Goal: Information Seeking & Learning: Learn about a topic

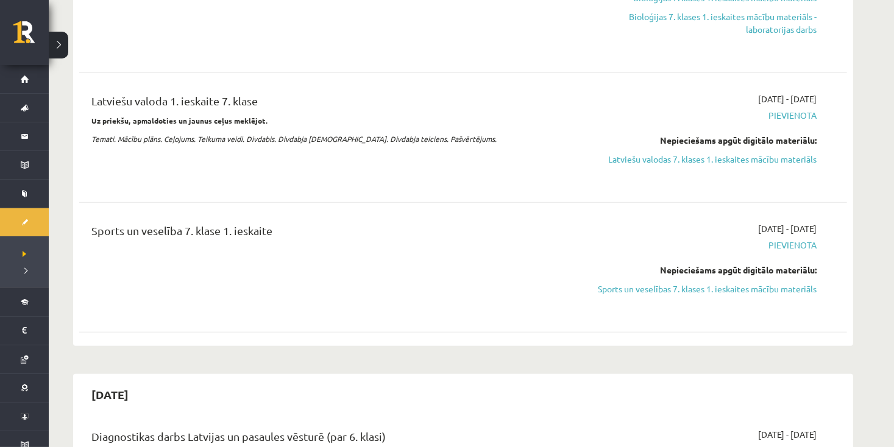
scroll to position [427, 0]
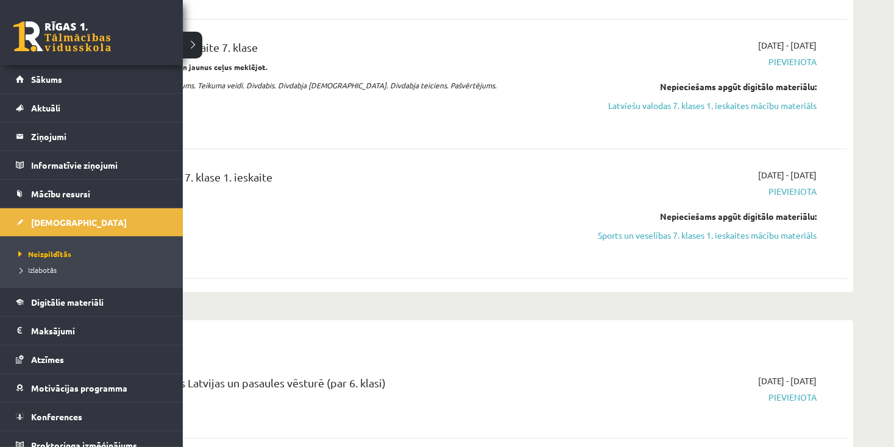
click at [12, 220] on li "Ieskaites Neizpildītās Izlabotās" at bounding box center [91, 248] width 183 height 80
click at [37, 73] on link "Sākums" at bounding box center [92, 79] width 152 height 28
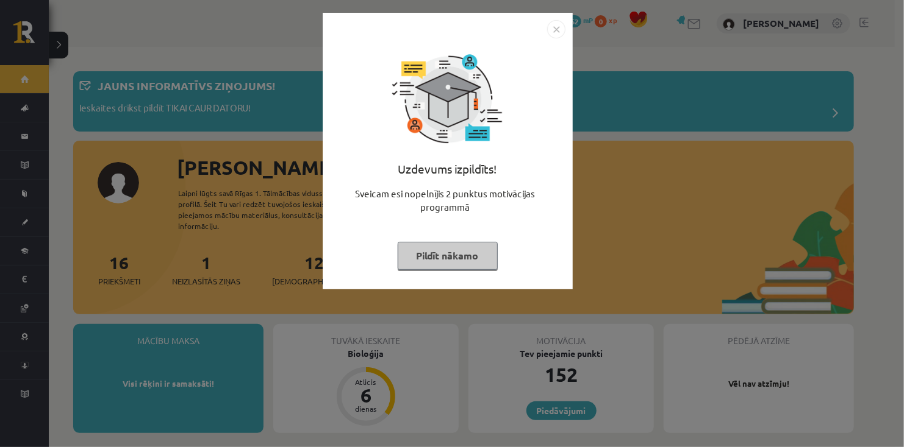
click at [419, 252] on button "Pildīt nākamo" at bounding box center [448, 256] width 100 height 28
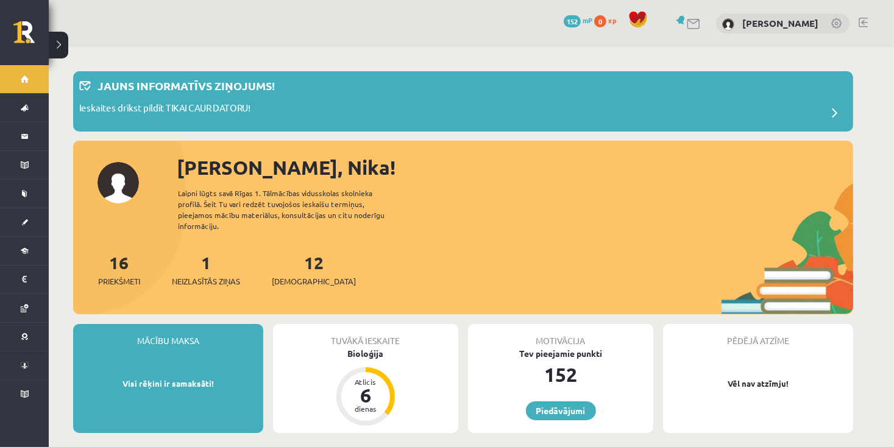
scroll to position [61, 0]
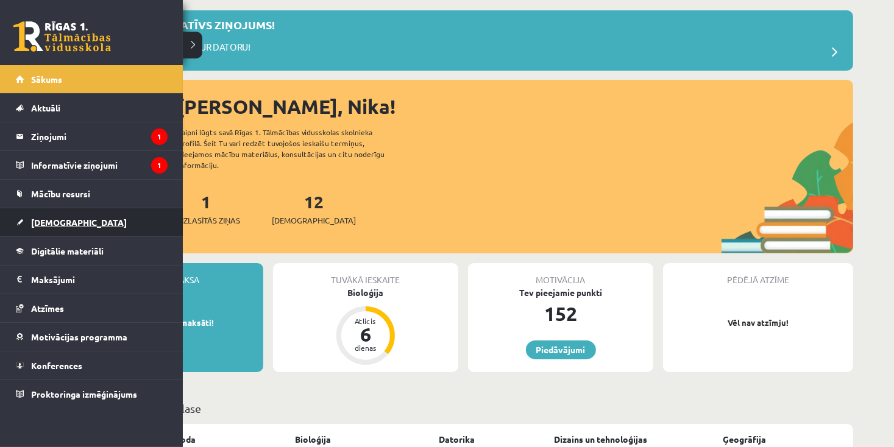
click at [38, 222] on span "[DEMOGRAPHIC_DATA]" at bounding box center [79, 222] width 96 height 11
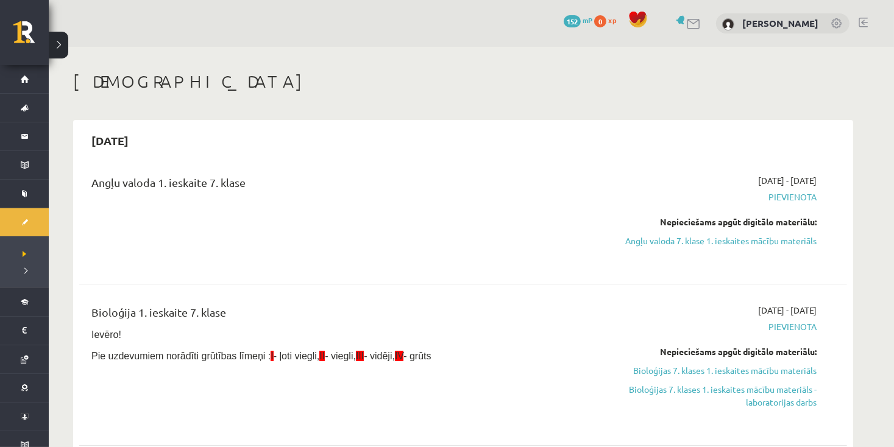
click at [786, 196] on span "Pievienota" at bounding box center [702, 197] width 230 height 13
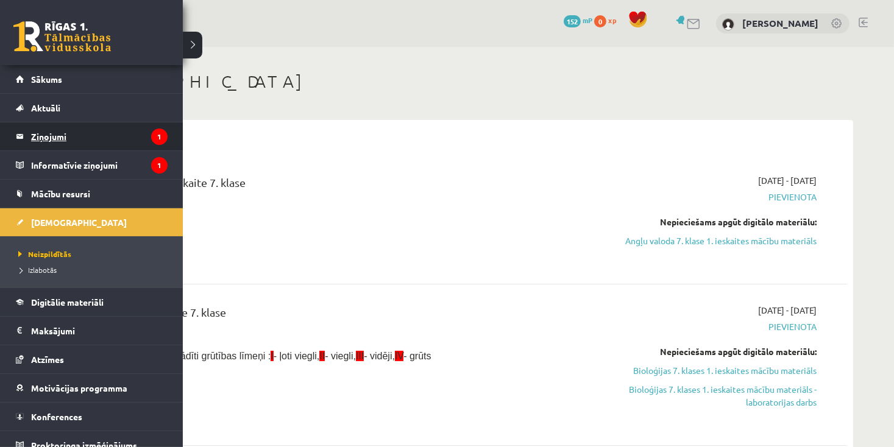
click at [46, 142] on legend "Ziņojumi 1" at bounding box center [99, 137] width 137 height 28
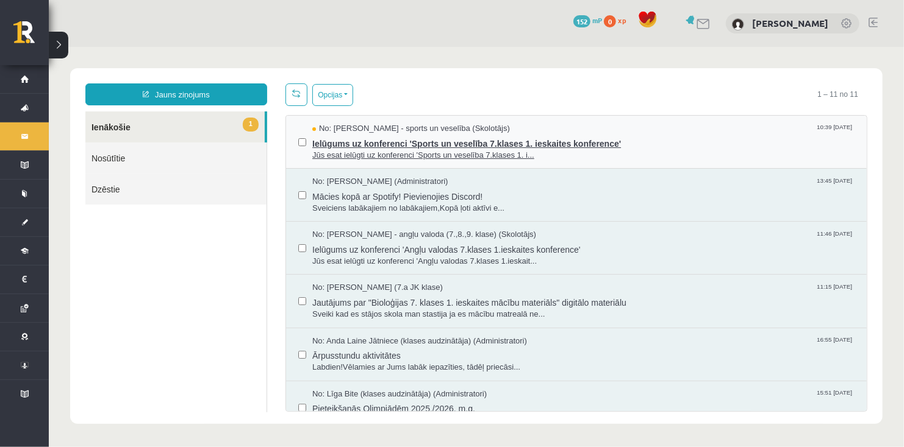
click at [652, 151] on span "Jūs esat ielūgti uz konferenci 'Sports un veselība 7.klases 1. i..." at bounding box center [583, 155] width 542 height 12
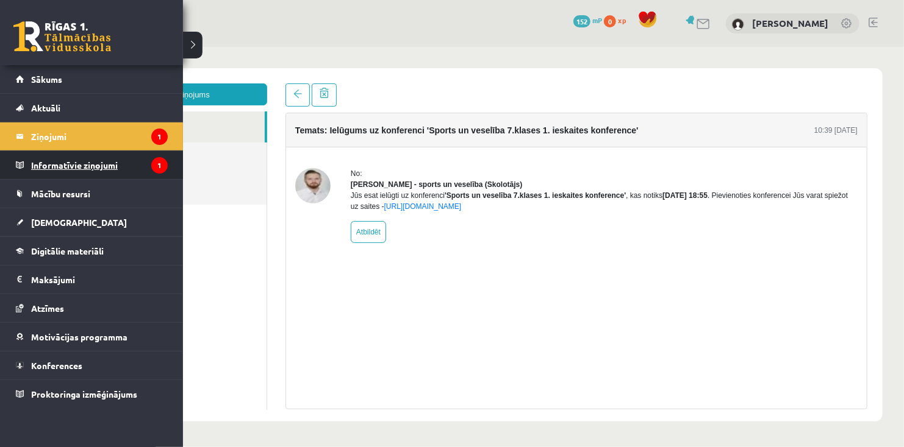
click at [36, 170] on legend "Informatīvie ziņojumi 1" at bounding box center [99, 165] width 137 height 28
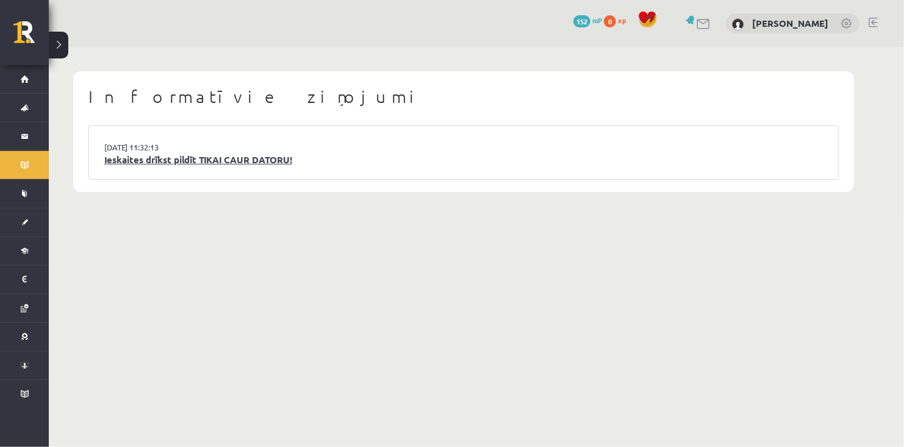
click at [134, 160] on link "Ieskaites drīkst pildīt TIKAI CAUR DATORU!" at bounding box center [463, 160] width 718 height 14
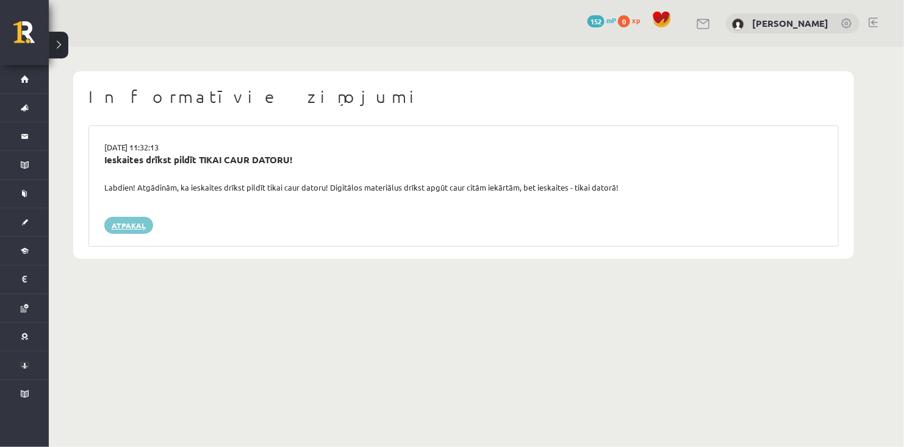
click at [116, 231] on link "Atpakaļ" at bounding box center [128, 225] width 49 height 17
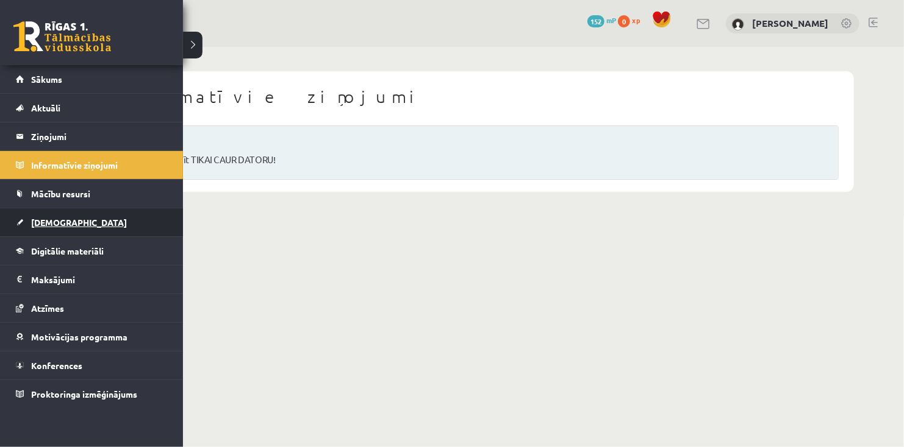
click at [51, 230] on link "[DEMOGRAPHIC_DATA]" at bounding box center [92, 223] width 152 height 28
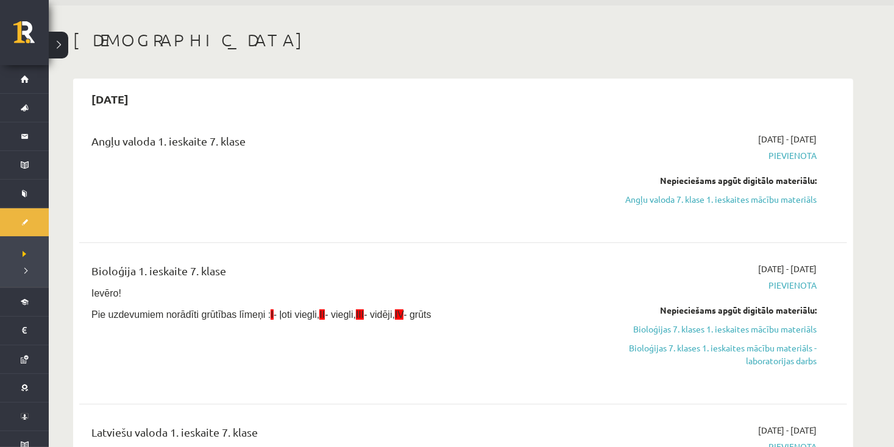
scroll to position [61, 0]
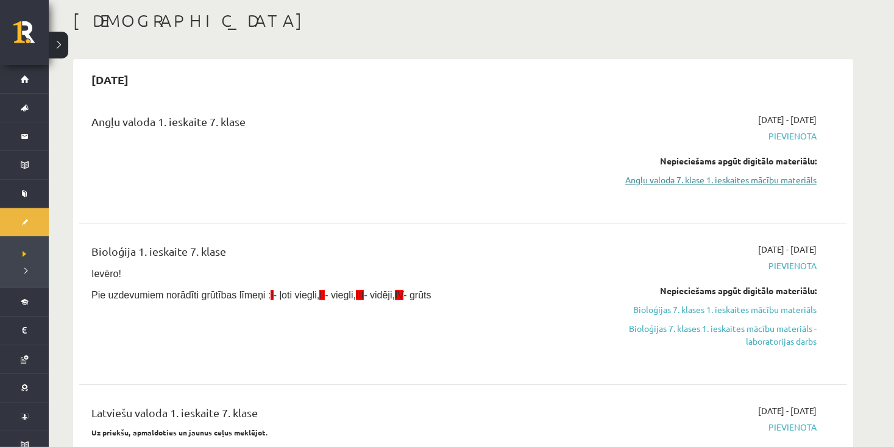
click at [792, 176] on link "Angļu valoda 7. klase 1. ieskaites mācību materiāls" at bounding box center [702, 180] width 230 height 13
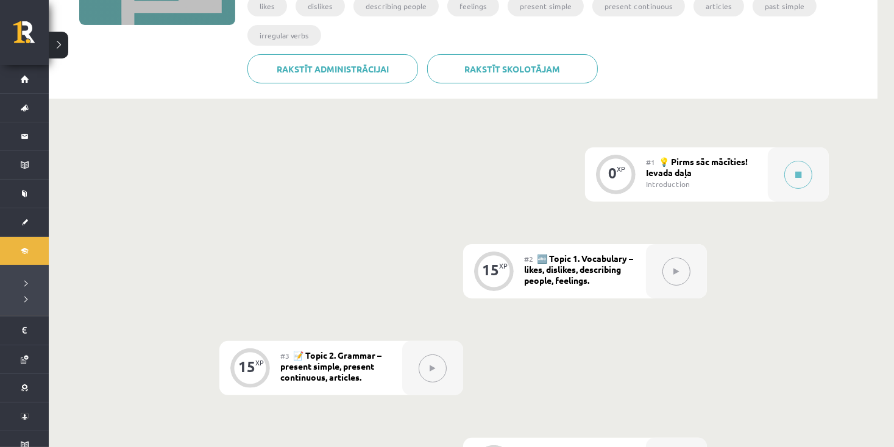
scroll to position [41, 0]
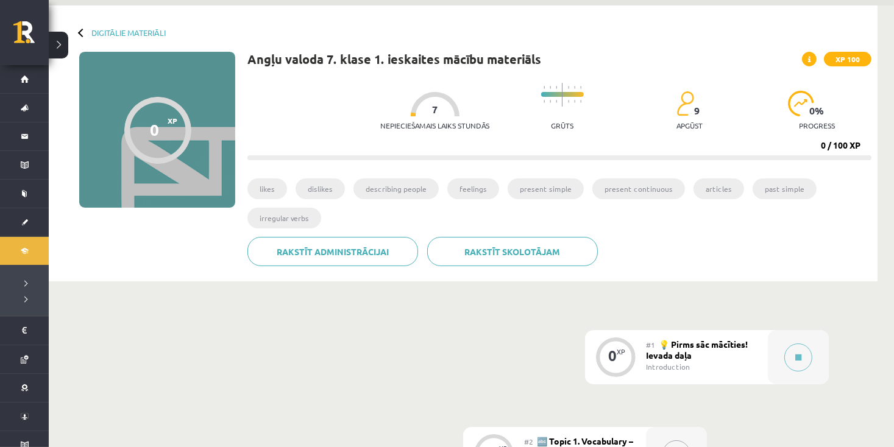
click at [668, 357] on span "💡 Pirms sāc mācīties! Ievada daļa" at bounding box center [697, 350] width 102 height 22
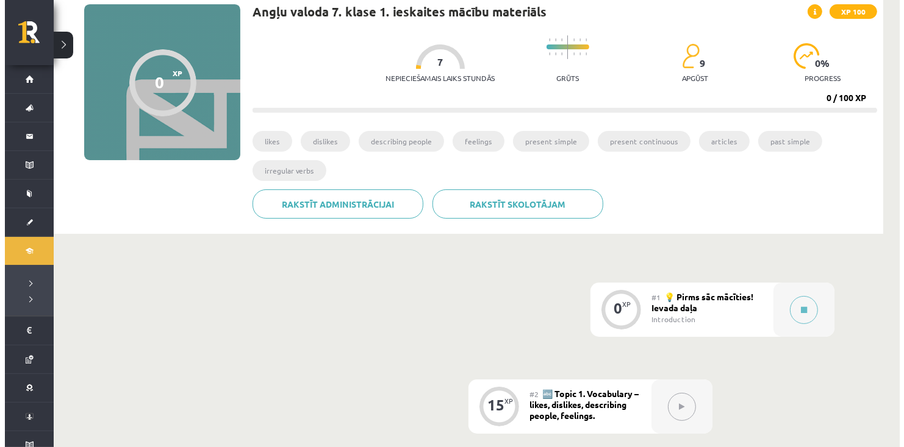
scroll to position [163, 0]
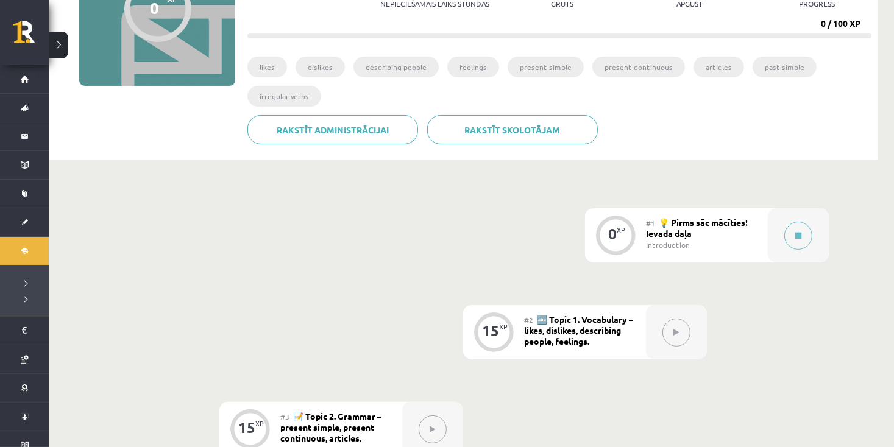
click at [639, 241] on div "0 XP" at bounding box center [615, 236] width 61 height 54
click at [633, 230] on div "0 XP" at bounding box center [615, 234] width 37 height 37
click at [519, 330] on div "15 XP" at bounding box center [493, 332] width 61 height 54
click at [690, 338] on div at bounding box center [676, 332] width 61 height 54
click at [797, 230] on button at bounding box center [799, 236] width 28 height 28
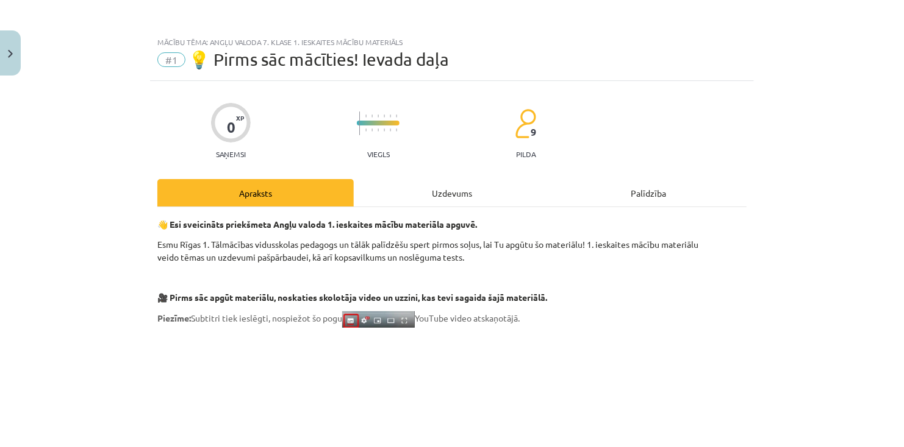
click at [217, 198] on div "Apraksts" at bounding box center [255, 192] width 196 height 27
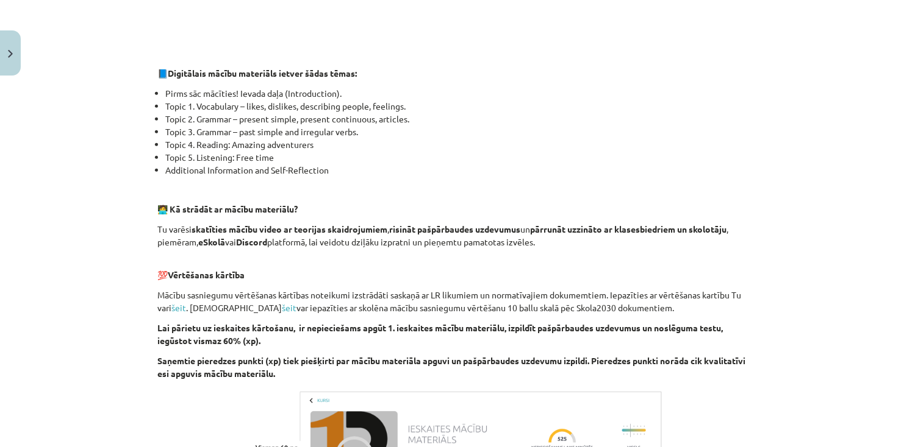
scroll to position [733, 0]
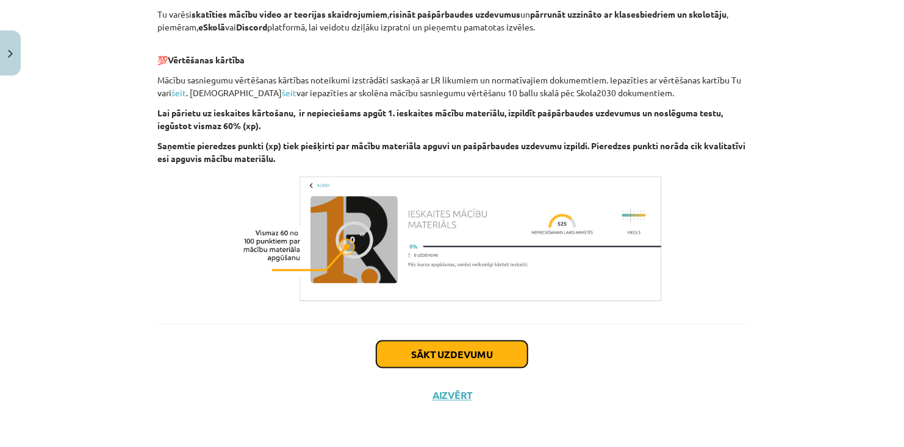
click at [432, 355] on button "Sākt uzdevumu" at bounding box center [451, 354] width 151 height 27
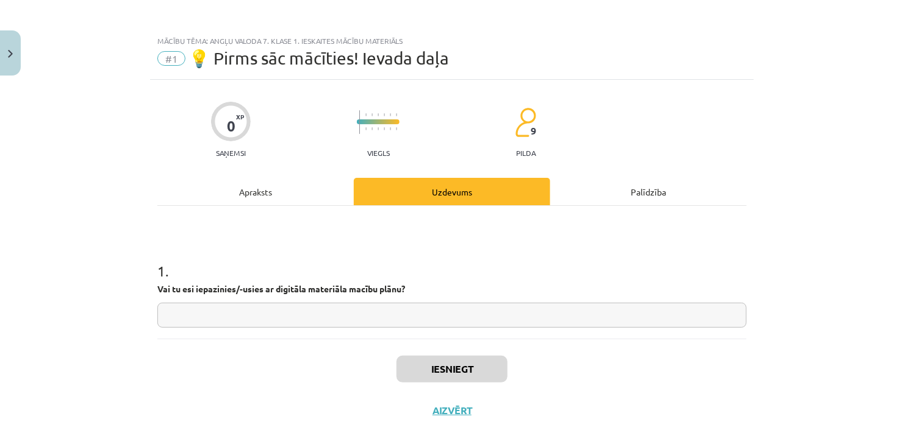
scroll to position [0, 0]
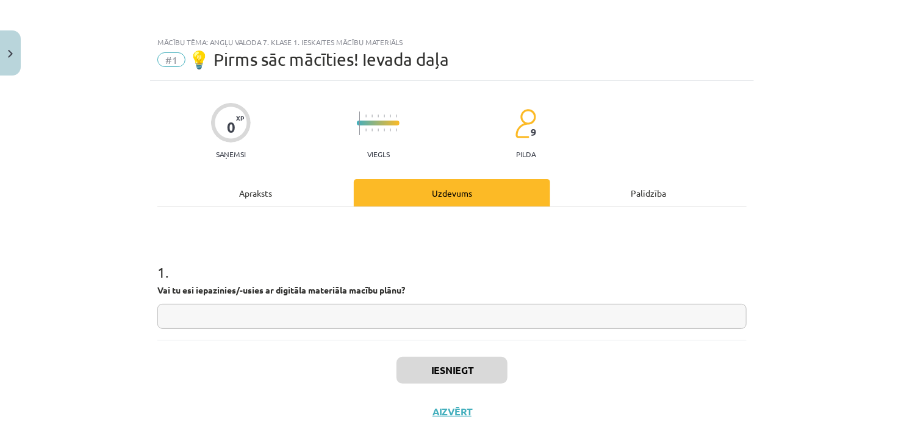
click at [468, 193] on div "Uzdevums" at bounding box center [452, 192] width 196 height 27
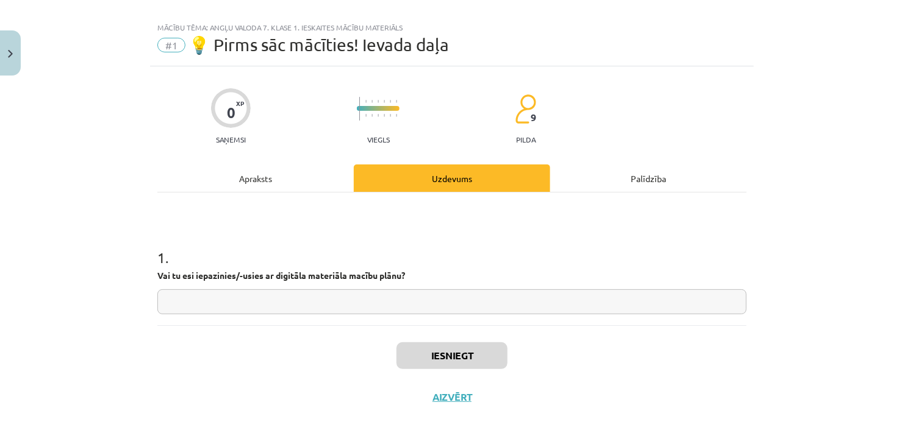
click at [460, 181] on div "Uzdevums" at bounding box center [452, 178] width 196 height 27
click at [441, 304] on input "text" at bounding box center [451, 302] width 589 height 25
click at [441, 399] on button "Aizvērt" at bounding box center [452, 397] width 46 height 12
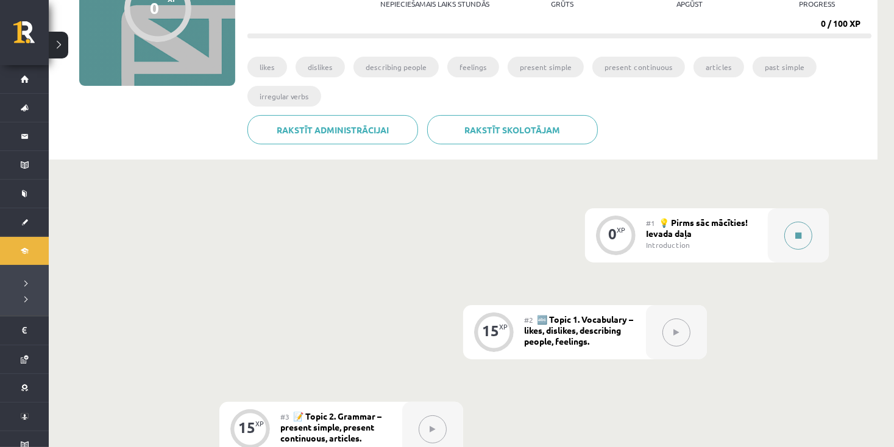
click at [807, 231] on button at bounding box center [799, 236] width 28 height 28
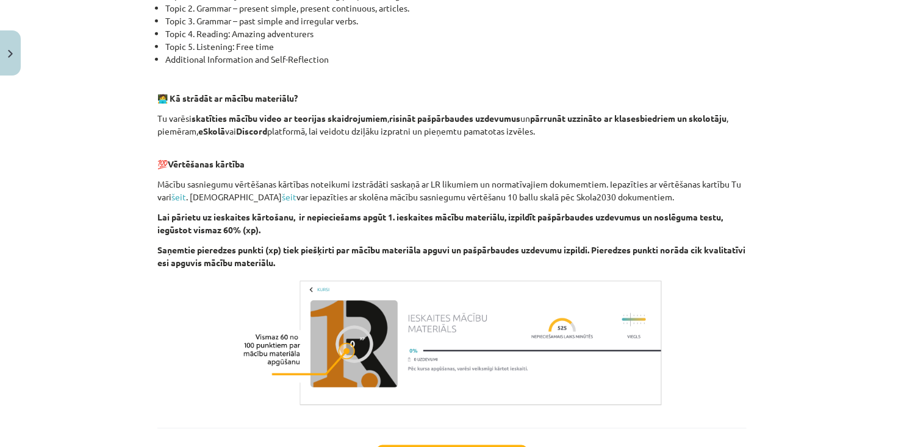
scroll to position [733, 0]
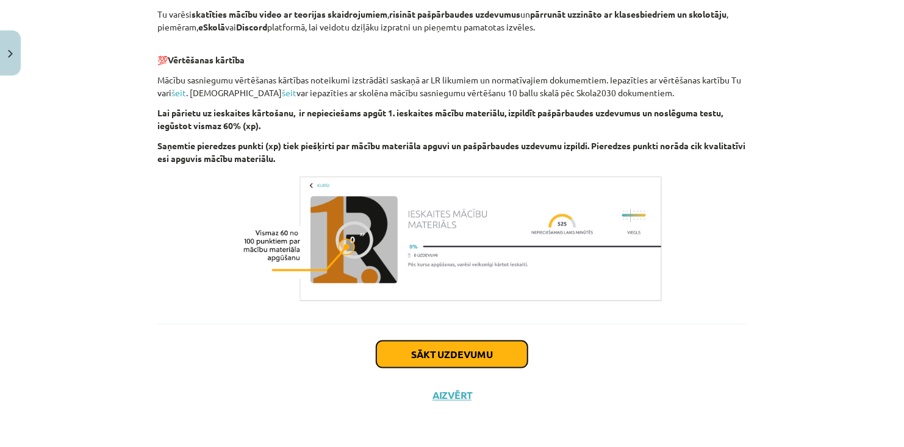
click at [421, 362] on button "Sākt uzdevumu" at bounding box center [451, 354] width 151 height 27
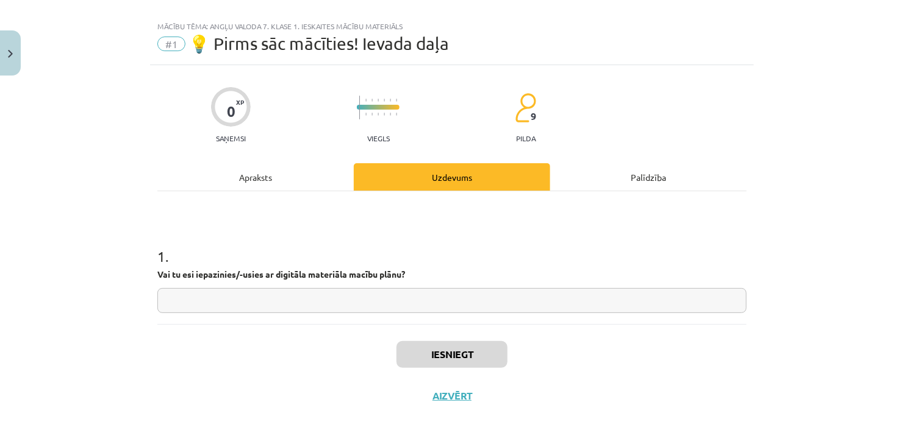
scroll to position [15, 0]
click at [376, 291] on input "text" at bounding box center [451, 302] width 589 height 25
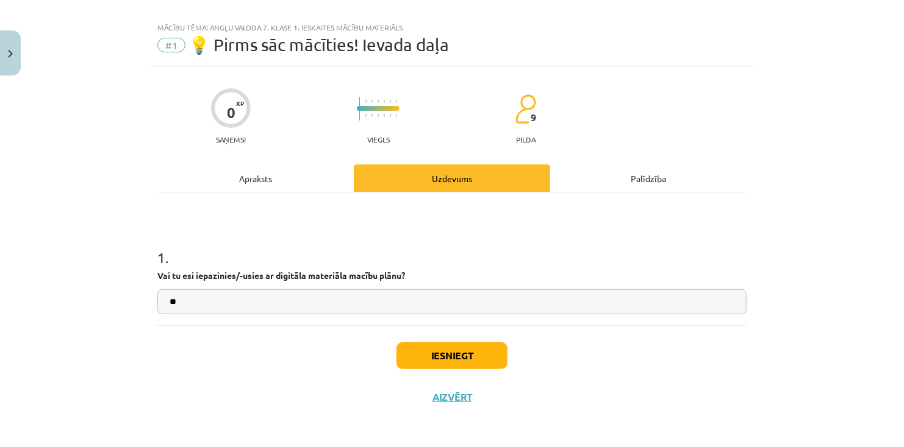
type input "**"
click at [423, 354] on button "Iesniegt" at bounding box center [451, 356] width 111 height 27
click at [443, 180] on div "Uzdevums" at bounding box center [452, 178] width 196 height 27
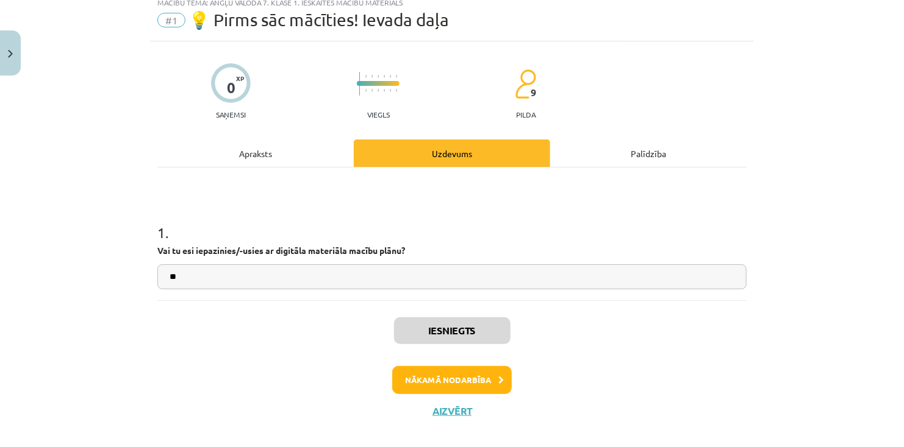
scroll to position [54, 0]
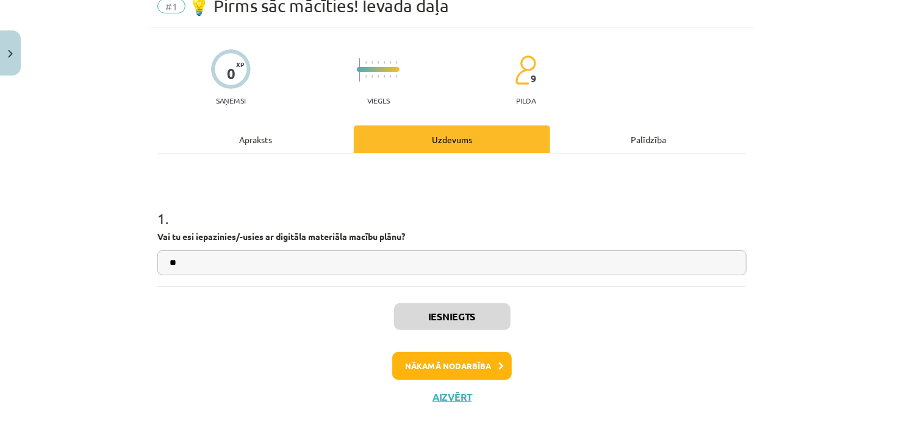
click at [468, 135] on div "Uzdevums" at bounding box center [452, 139] width 196 height 27
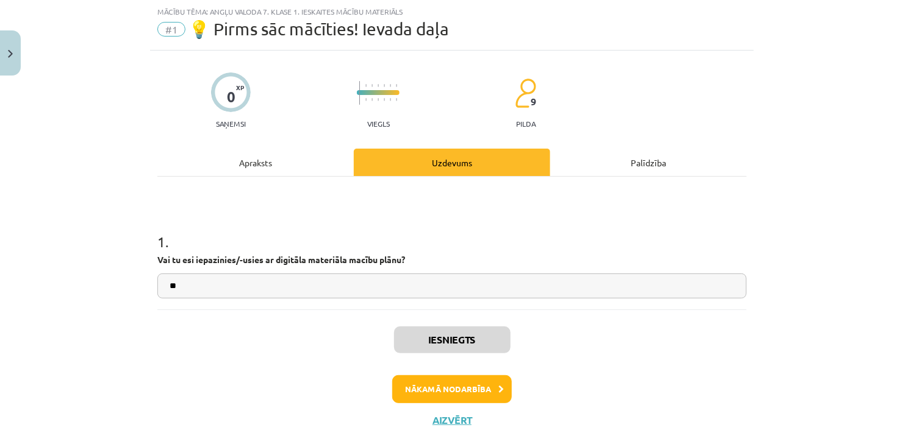
click at [454, 157] on div "Uzdevums" at bounding box center [452, 162] width 196 height 27
click at [486, 169] on div "Uzdevums" at bounding box center [452, 162] width 196 height 27
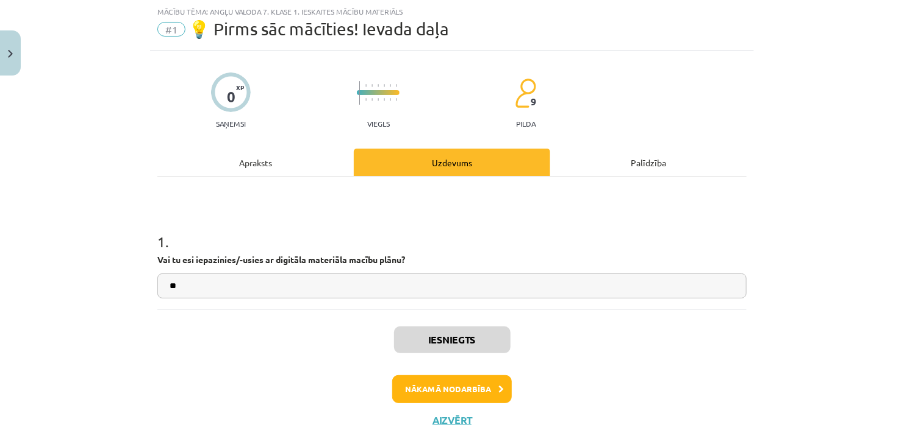
click at [220, 154] on div "Apraksts" at bounding box center [255, 162] width 196 height 27
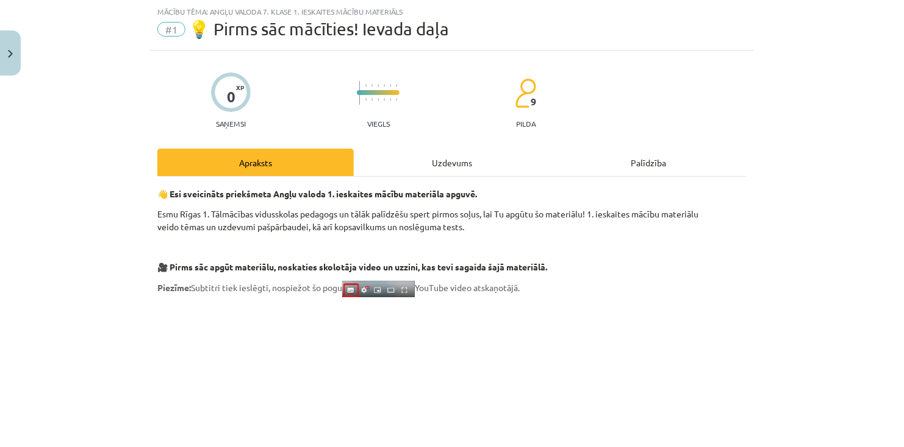
click at [407, 160] on div "Uzdevums" at bounding box center [452, 162] width 196 height 27
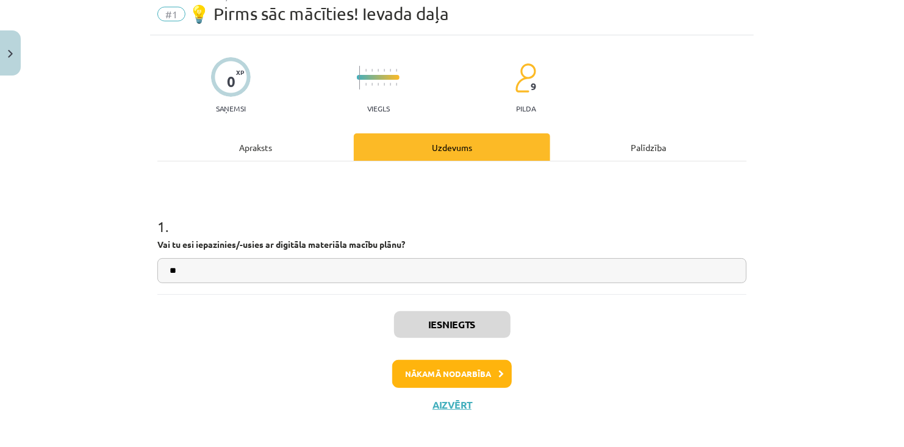
scroll to position [54, 0]
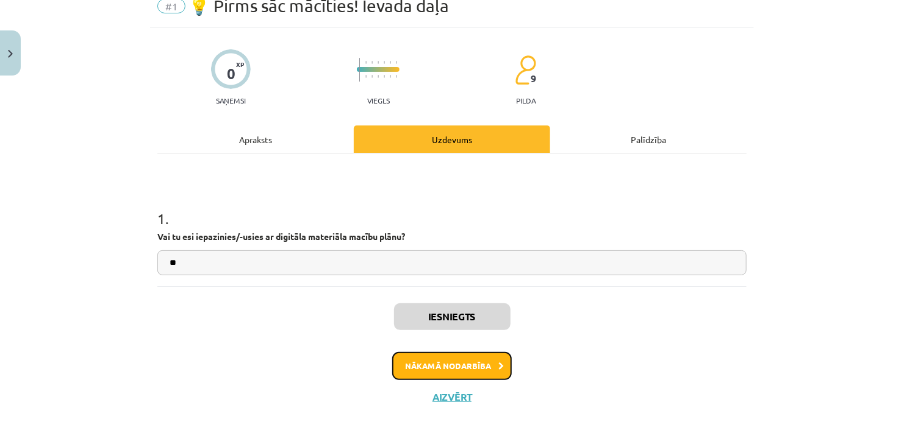
click at [437, 363] on button "Nākamā nodarbība" at bounding box center [451, 366] width 119 height 28
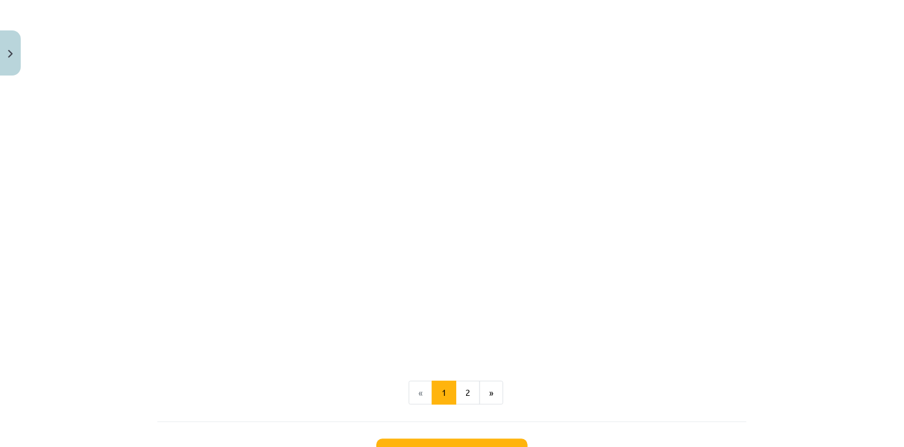
scroll to position [1389, 0]
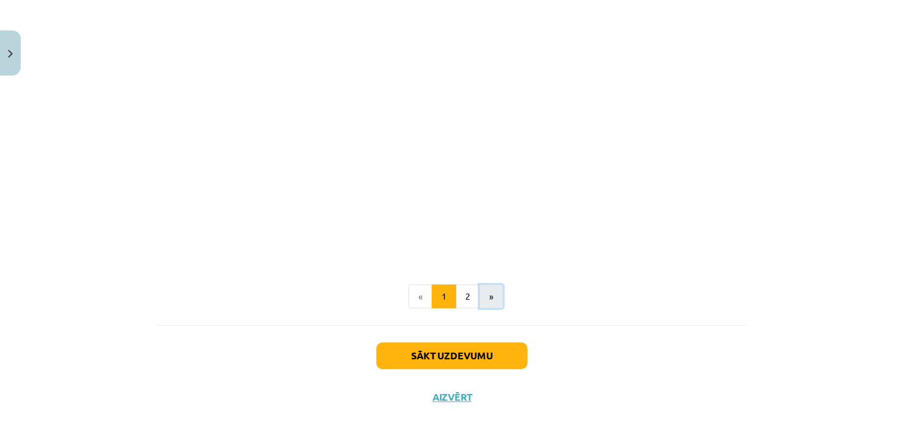
click at [479, 295] on button "»" at bounding box center [491, 297] width 24 height 24
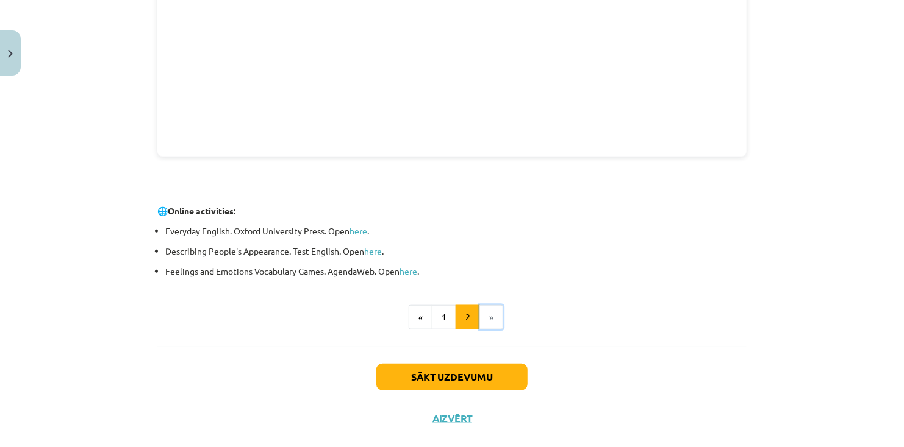
scroll to position [449, 0]
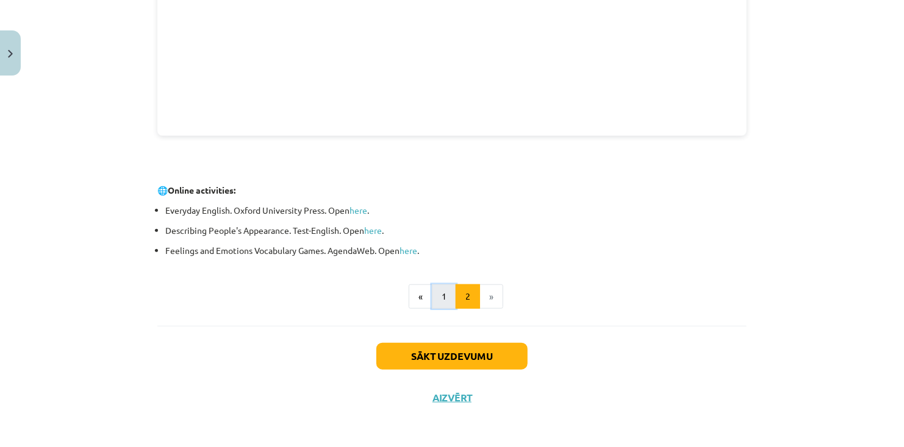
click at [433, 301] on button "1" at bounding box center [444, 297] width 24 height 24
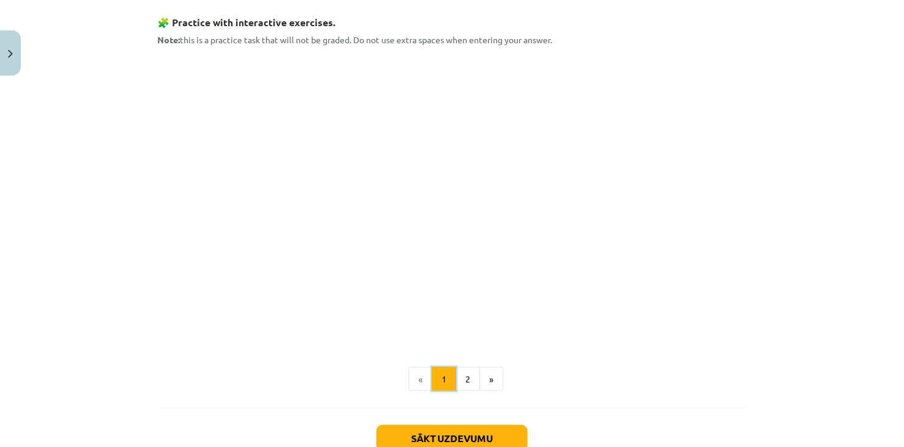
scroll to position [705, 0]
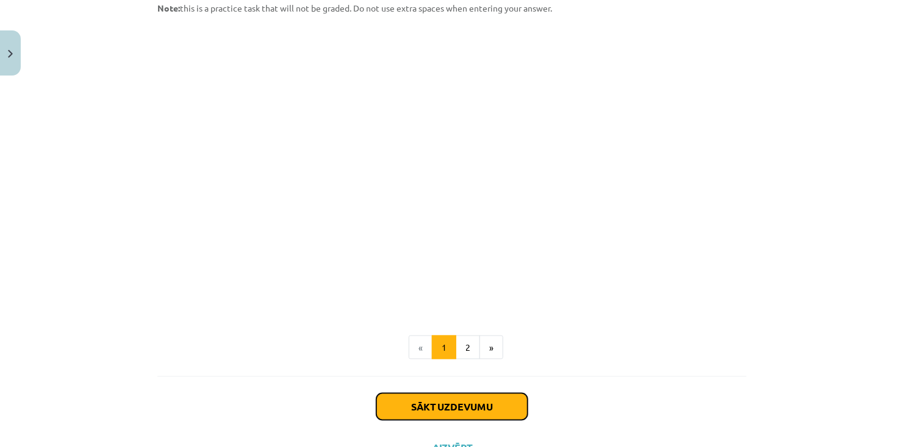
click at [438, 405] on button "Sākt uzdevumu" at bounding box center [451, 407] width 151 height 27
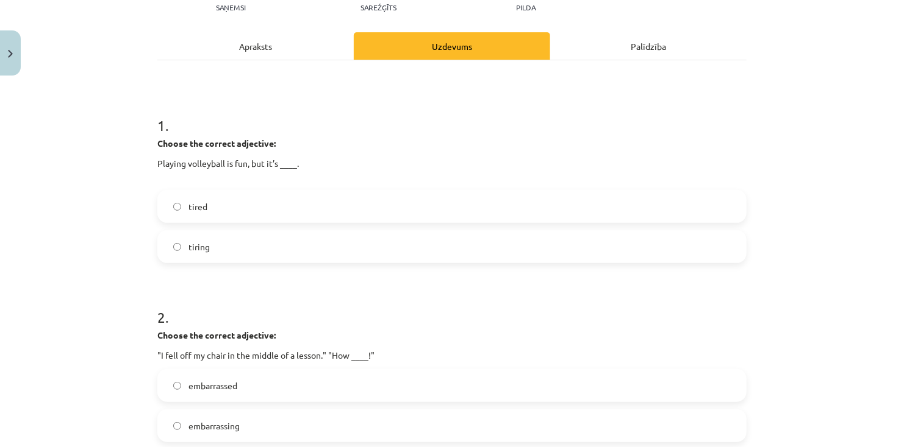
scroll to position [183, 0]
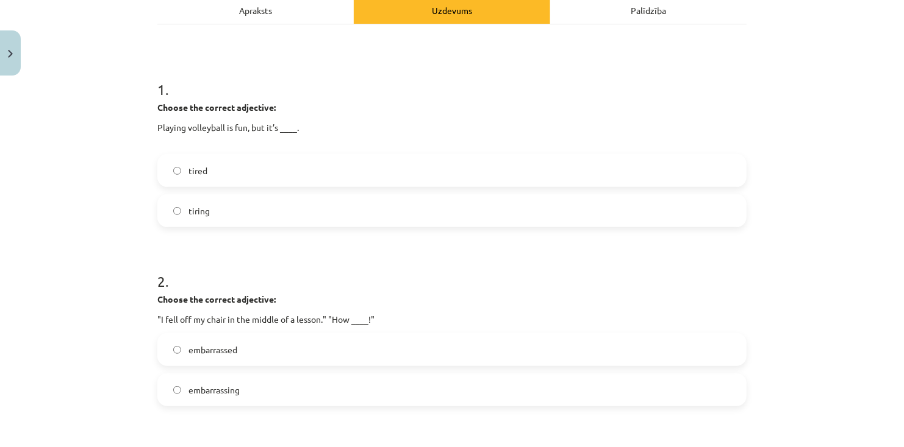
click at [326, 214] on label "tiring" at bounding box center [452, 211] width 587 height 30
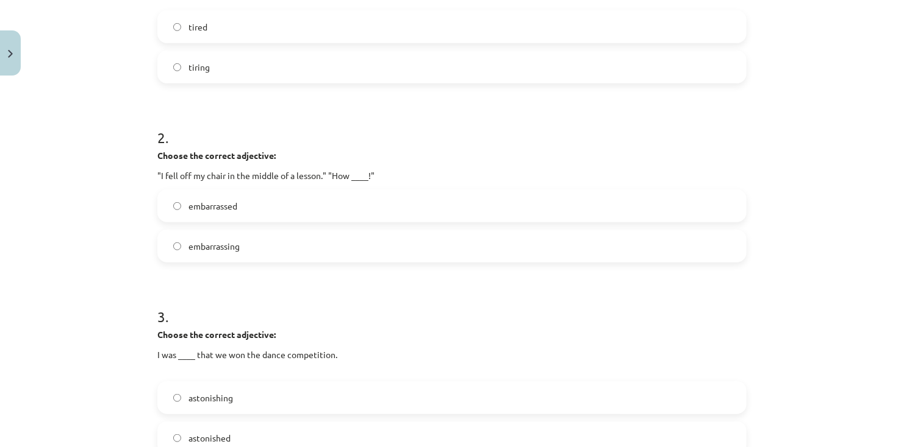
scroll to position [366, 0]
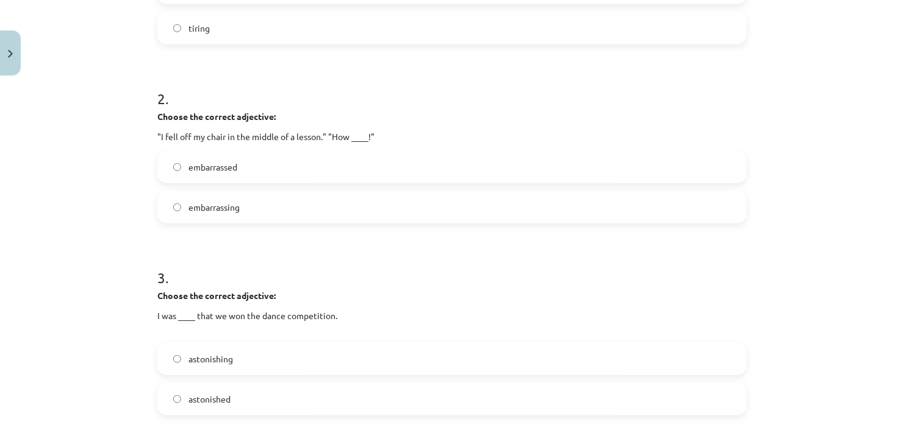
click at [253, 174] on label "embarrassed" at bounding box center [452, 167] width 587 height 30
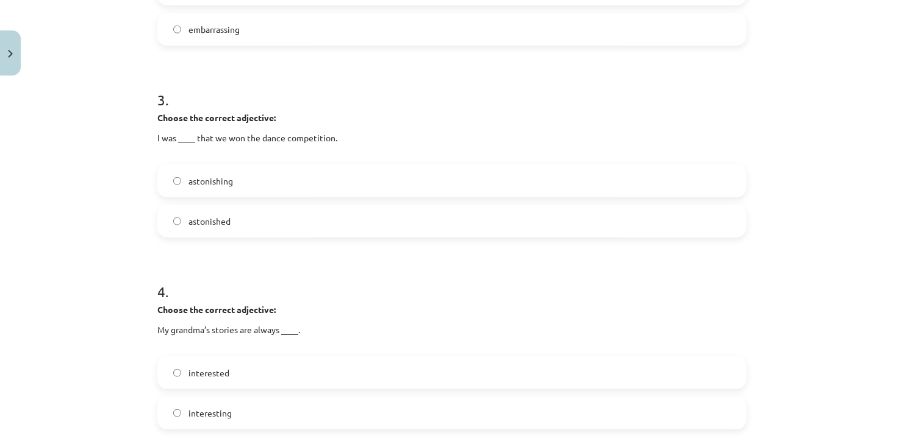
scroll to position [610, 0]
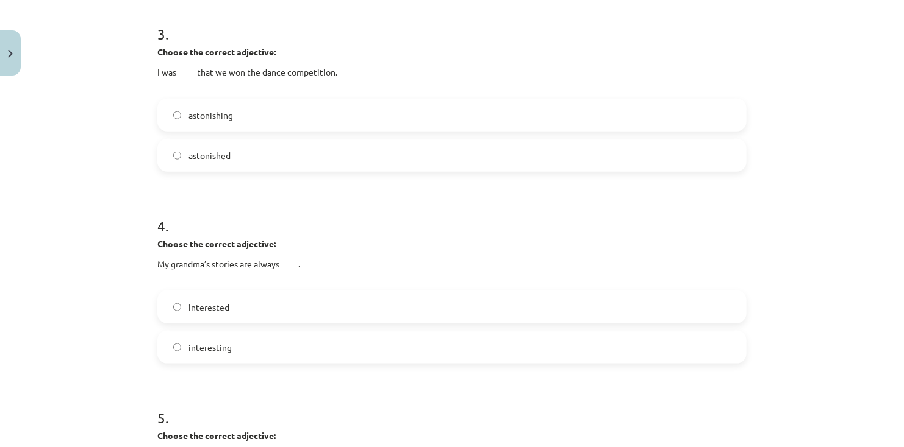
click at [244, 159] on label "astonished" at bounding box center [452, 155] width 587 height 30
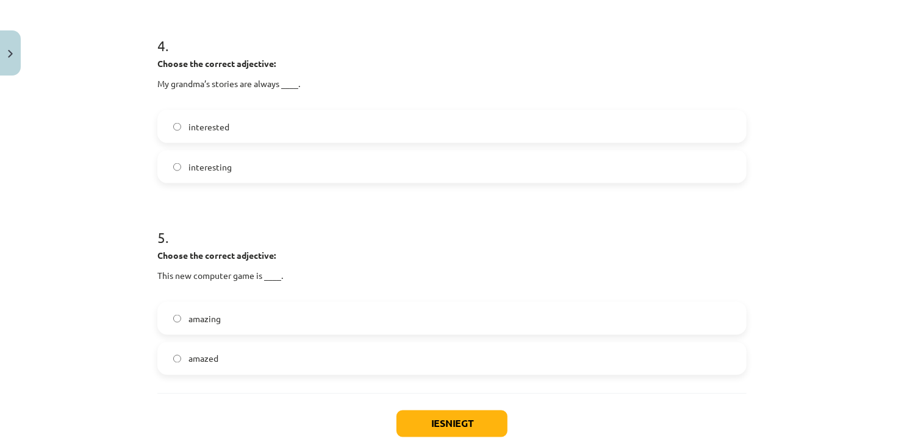
scroll to position [793, 0]
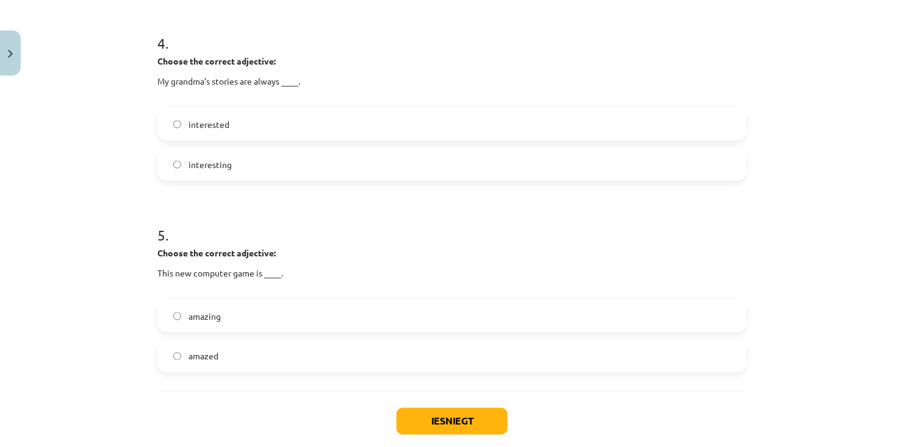
click at [270, 166] on label "interesting" at bounding box center [452, 164] width 587 height 30
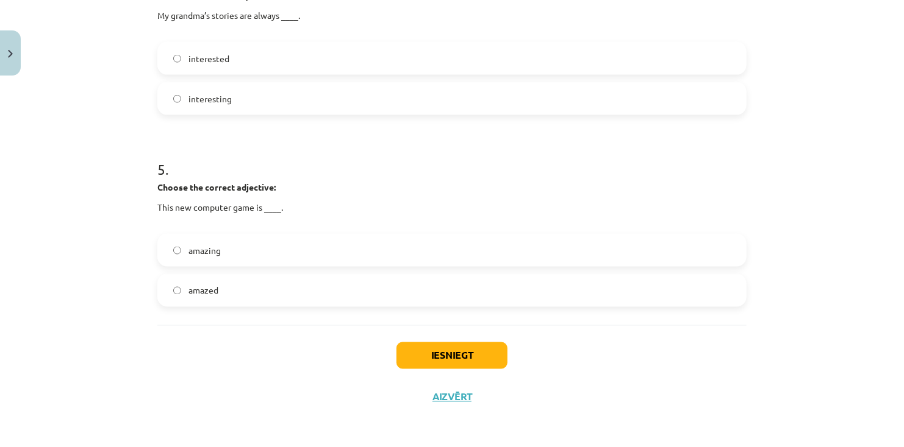
click at [222, 250] on label "amazing" at bounding box center [452, 250] width 587 height 30
click at [444, 359] on button "Iesniegt" at bounding box center [451, 356] width 111 height 27
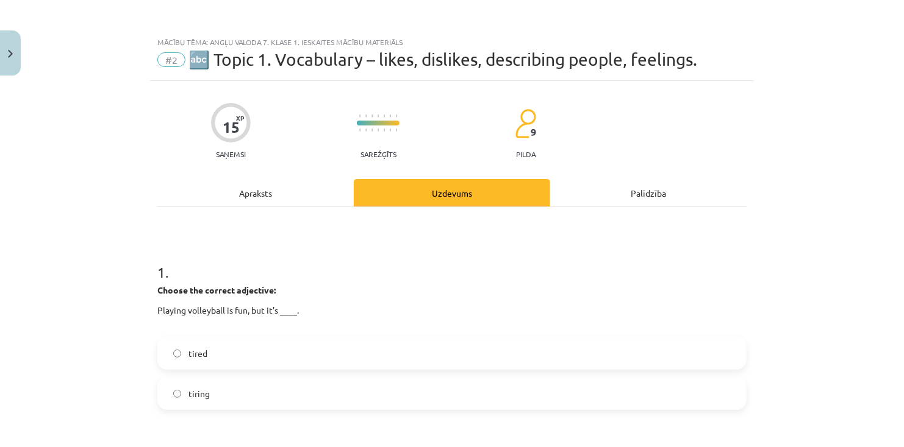
scroll to position [0, 0]
click at [462, 185] on div "Uzdevums" at bounding box center [452, 192] width 196 height 27
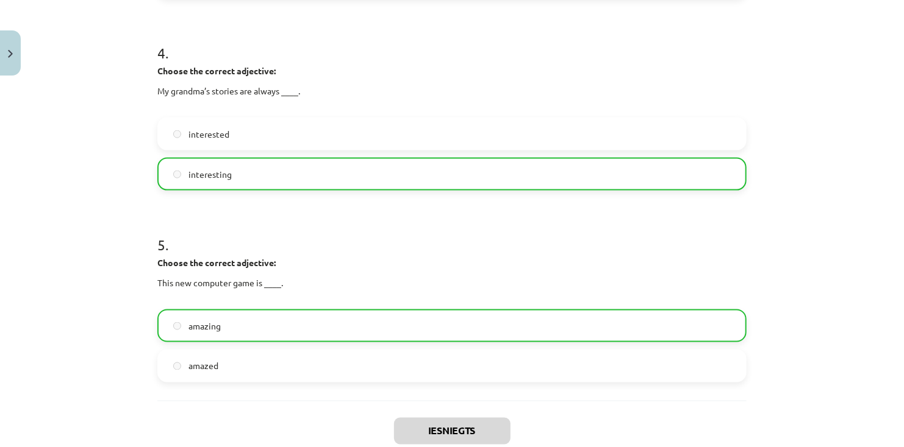
scroll to position [897, 0]
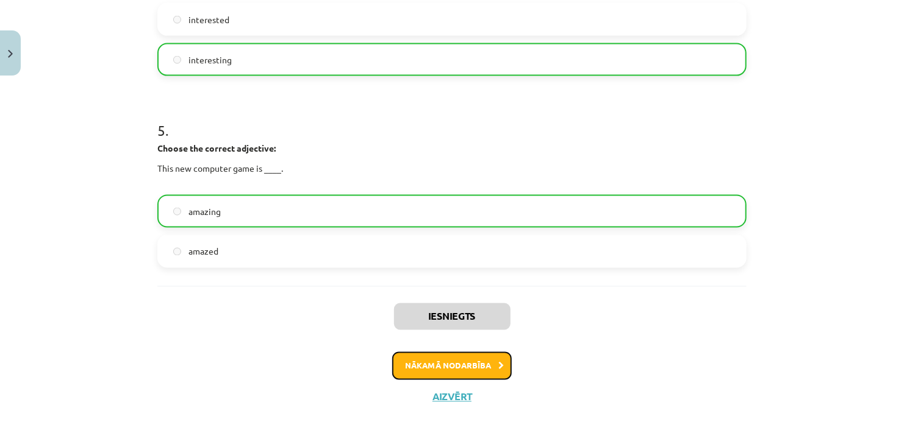
click at [433, 362] on button "Nākamā nodarbība" at bounding box center [451, 366] width 119 height 28
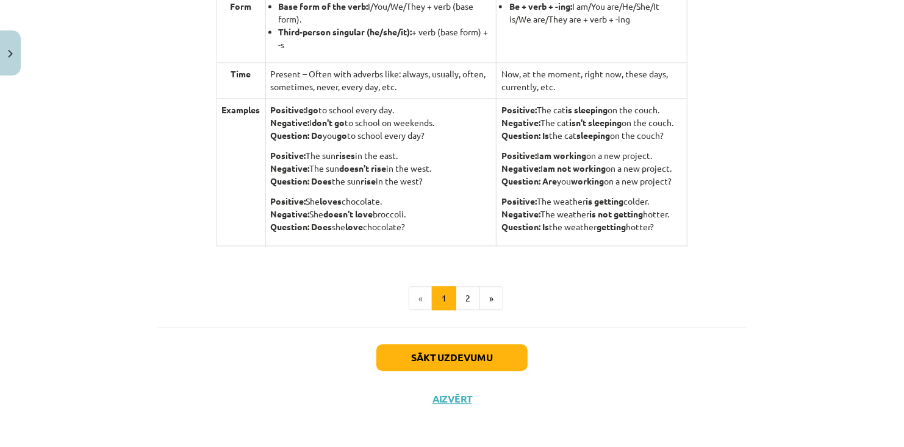
scroll to position [1227, 0]
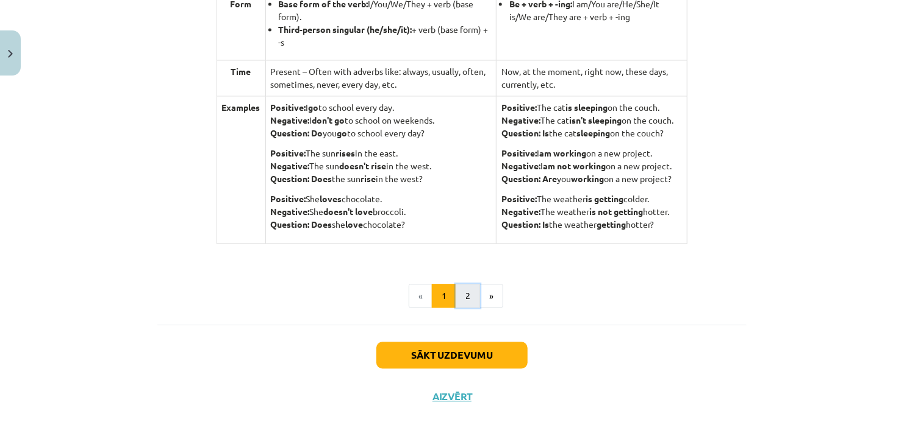
click at [457, 291] on button "2" at bounding box center [467, 296] width 24 height 24
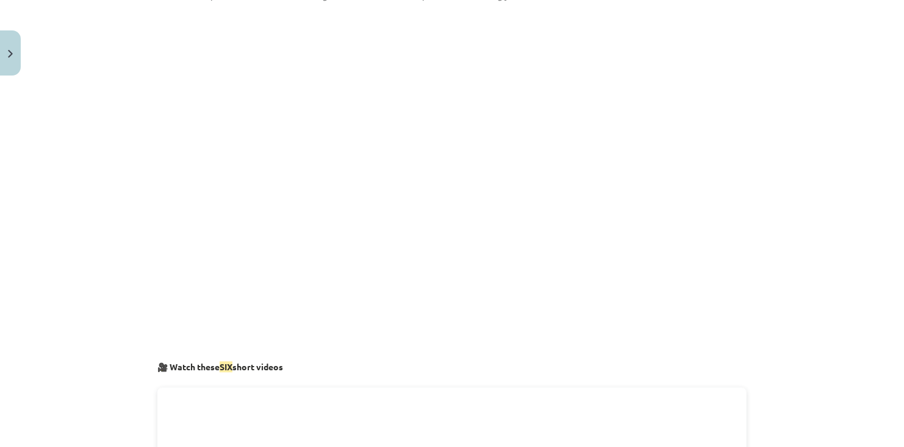
scroll to position [1087, 0]
drag, startPoint x: 119, startPoint y: 210, endPoint x: 159, endPoint y: 208, distance: 39.7
click at [119, 210] on div "Mācību tēma: Angļu valoda 7. klase 1. ieskaites mācību materiāls #3 📝 Topic 2. …" at bounding box center [452, 223] width 904 height 447
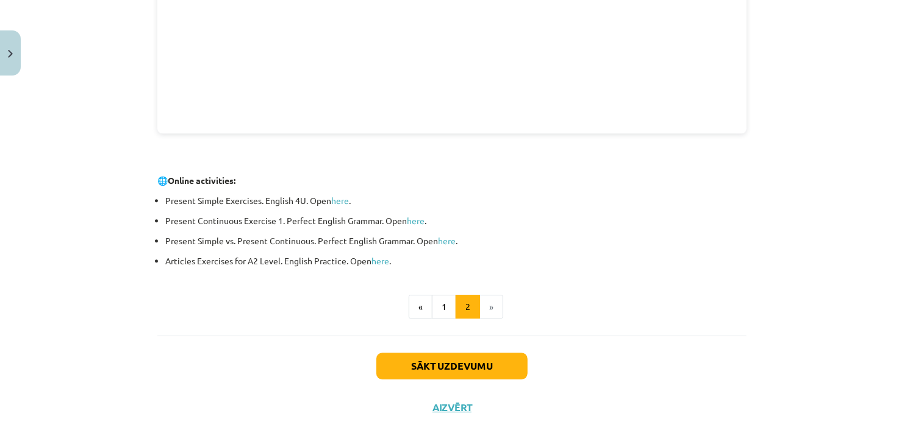
scroll to position [1627, 0]
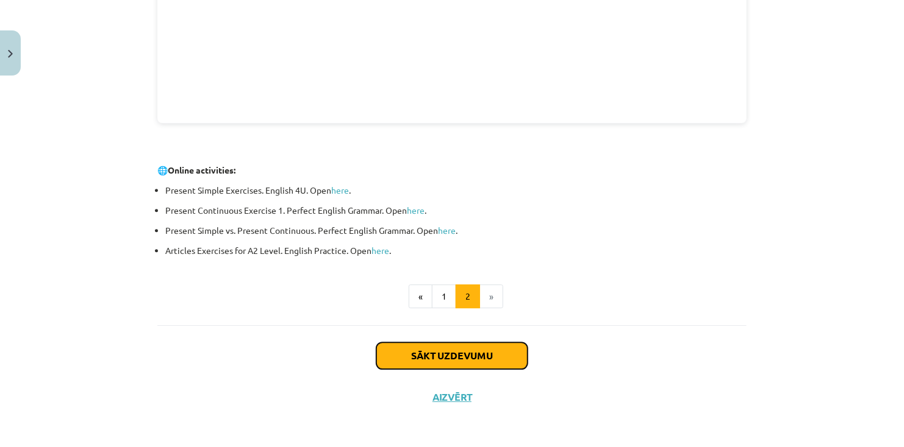
click at [477, 352] on button "Sākt uzdevumu" at bounding box center [451, 356] width 151 height 27
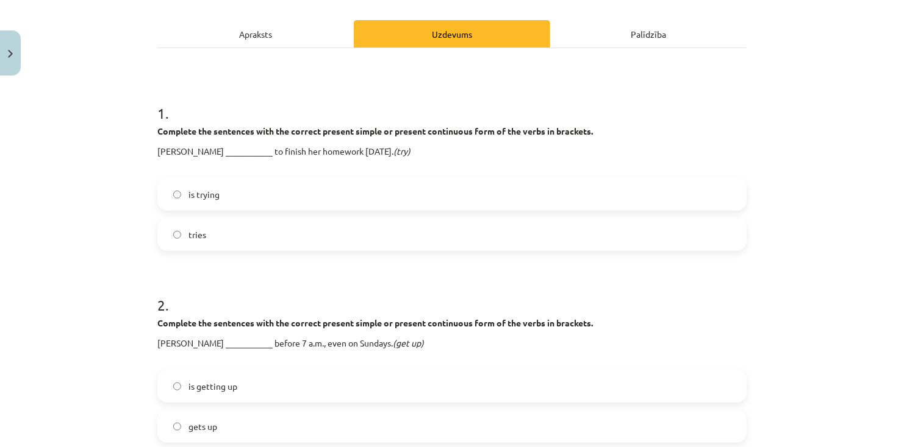
scroll to position [213, 0]
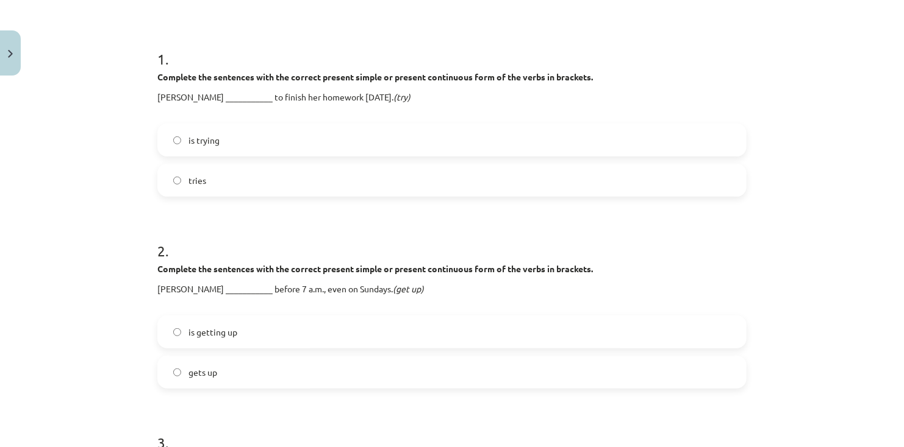
drag, startPoint x: 324, startPoint y: 142, endPoint x: 341, endPoint y: 149, distance: 18.3
click at [323, 142] on label "is trying" at bounding box center [452, 140] width 587 height 30
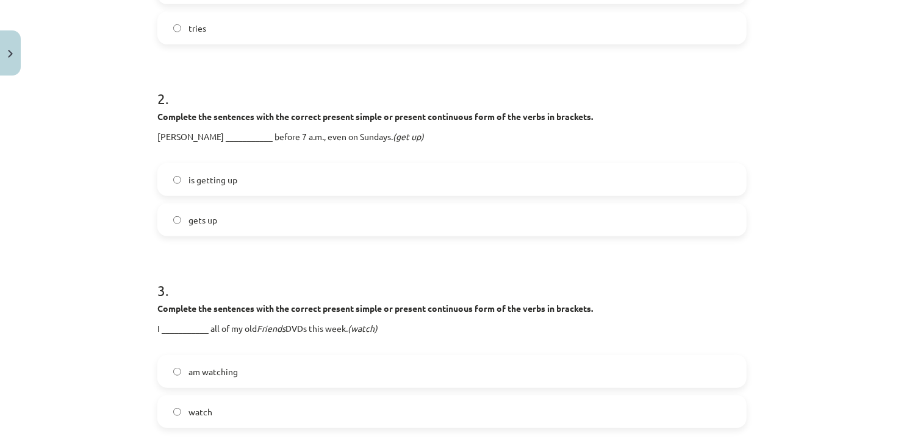
scroll to position [427, 0]
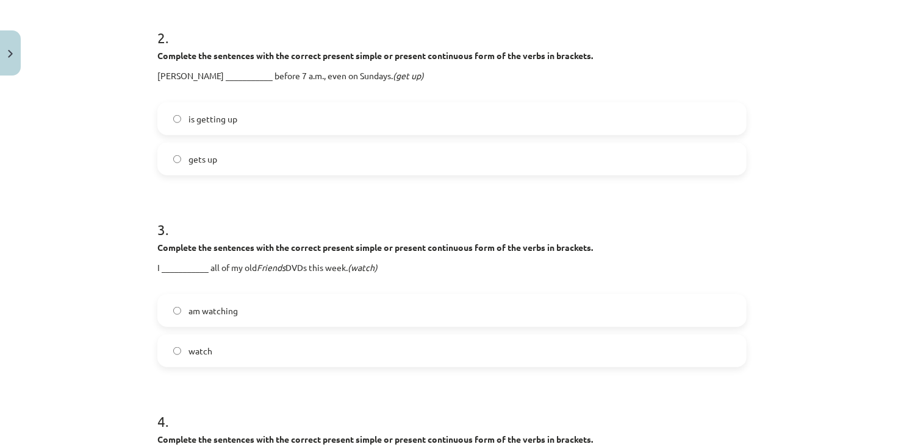
click at [222, 160] on label "gets up" at bounding box center [452, 159] width 587 height 30
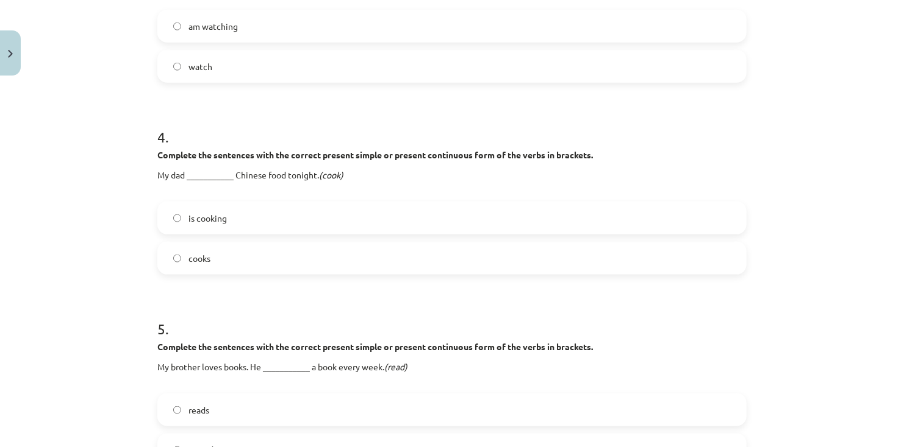
scroll to position [872, 0]
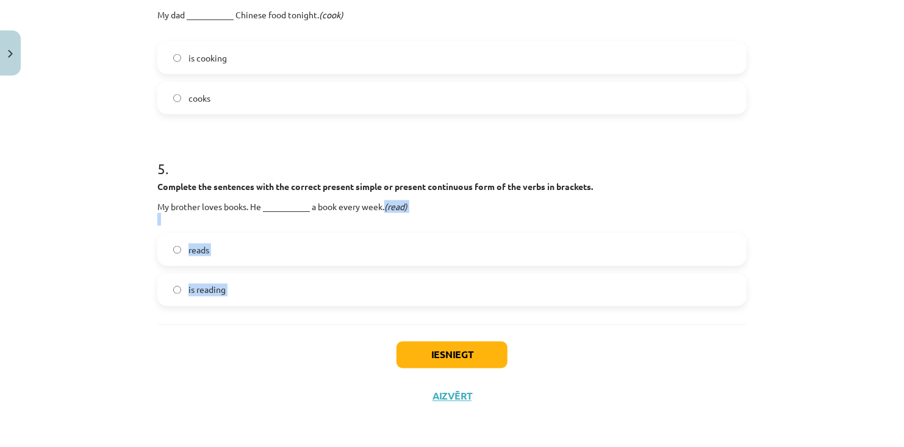
drag, startPoint x: 442, startPoint y: 204, endPoint x: 410, endPoint y: 358, distance: 158.1
click at [388, 147] on h1 "5 ." at bounding box center [451, 158] width 589 height 38
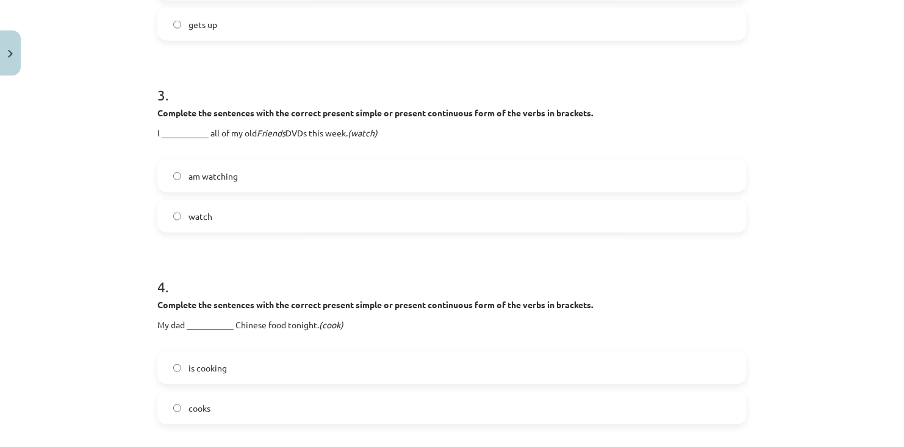
scroll to position [506, 0]
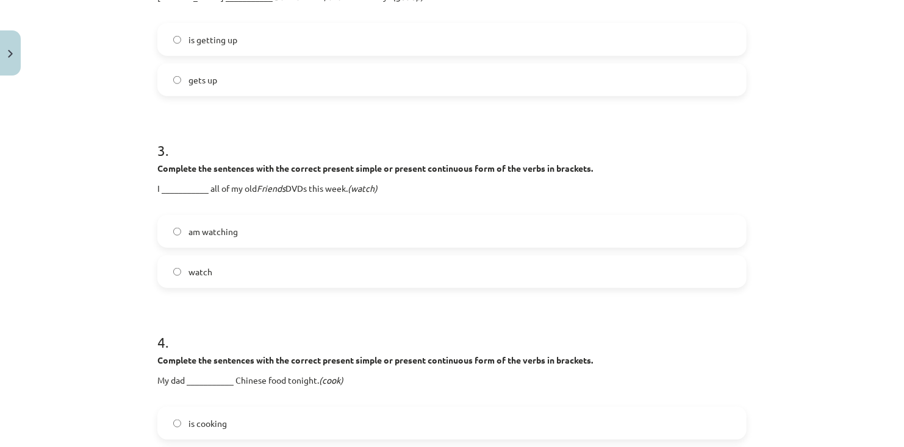
click at [477, 235] on label "am watching" at bounding box center [452, 231] width 587 height 30
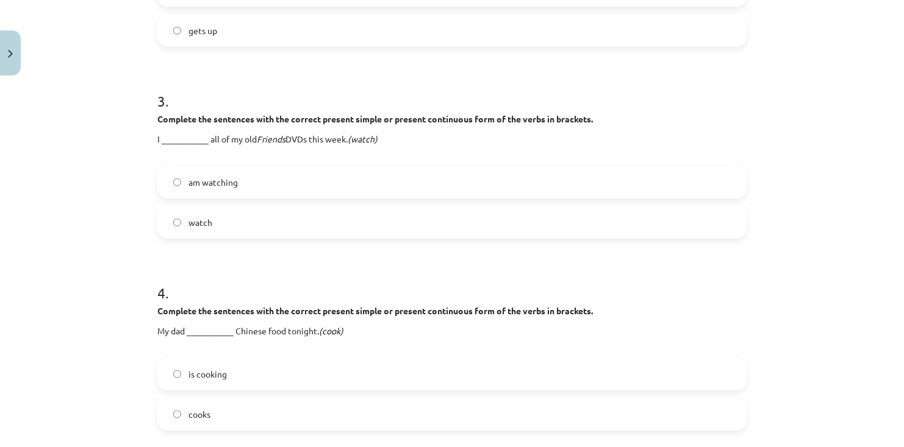
scroll to position [628, 0]
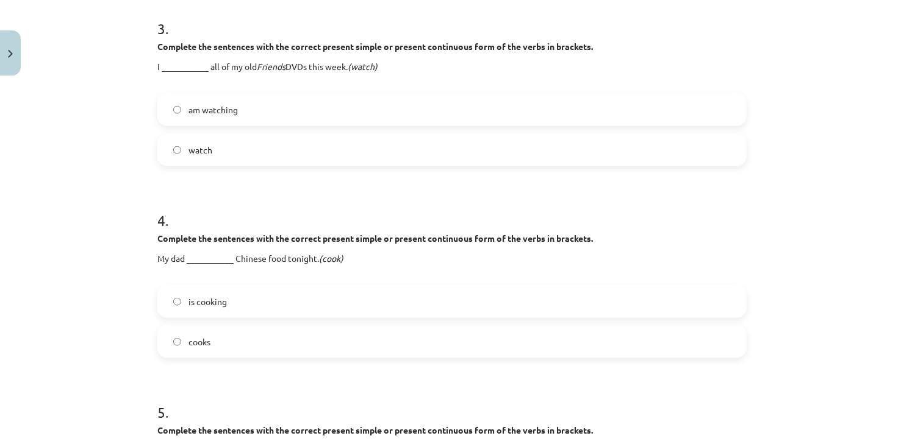
click at [253, 302] on label "is cooking" at bounding box center [452, 302] width 587 height 30
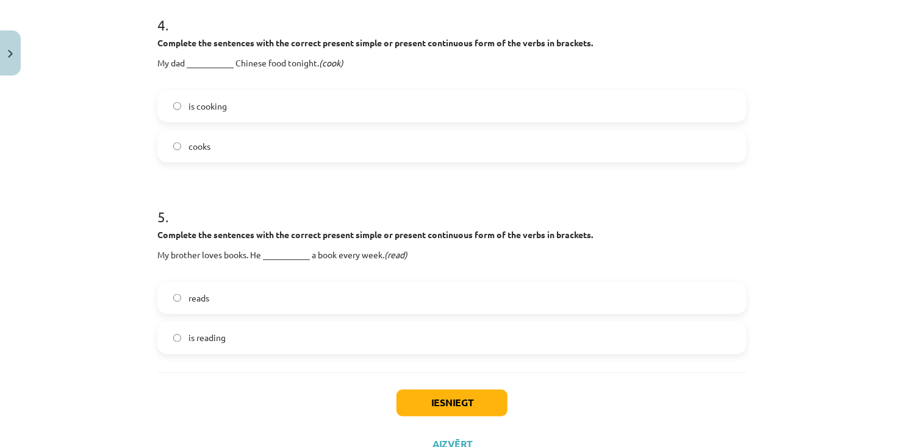
scroll to position [872, 0]
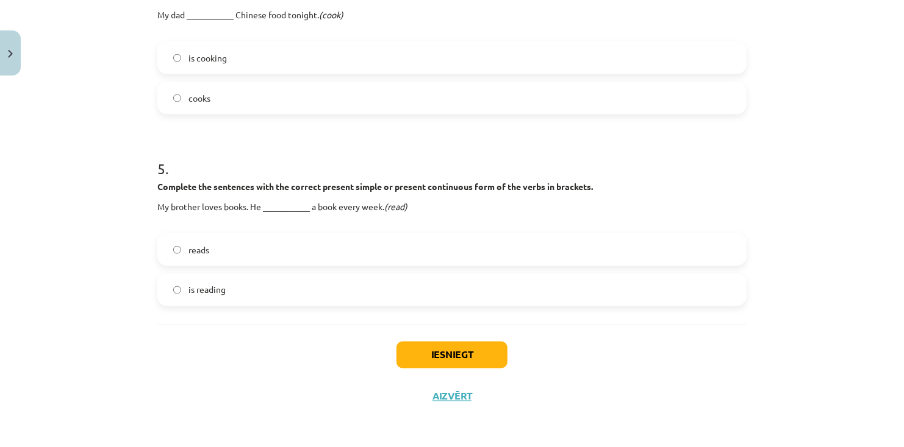
click at [269, 255] on label "reads" at bounding box center [452, 250] width 587 height 30
click at [446, 353] on button "Iesniegt" at bounding box center [451, 355] width 111 height 27
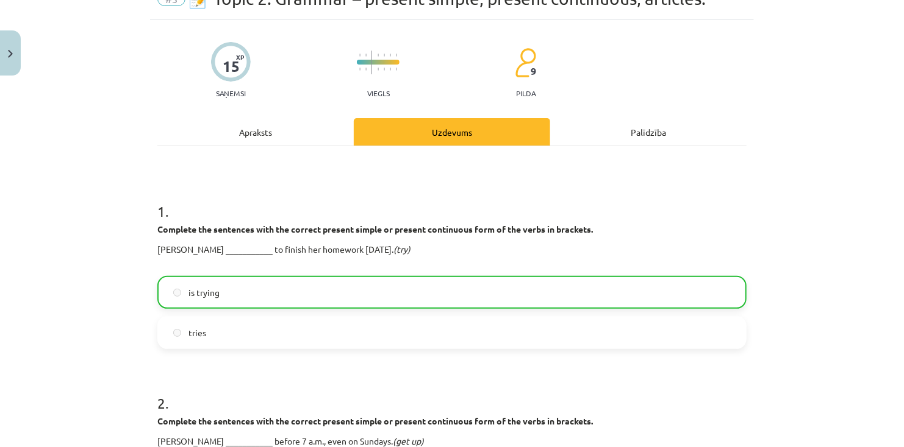
scroll to position [0, 0]
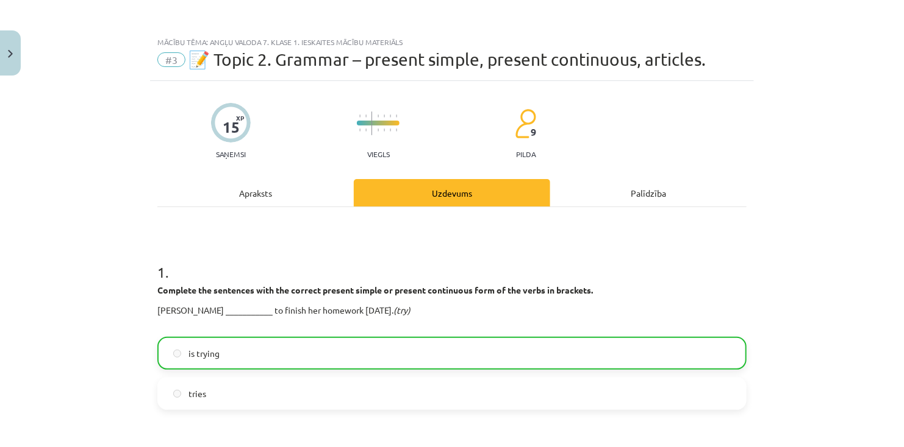
click at [434, 193] on div "Uzdevums" at bounding box center [452, 192] width 196 height 27
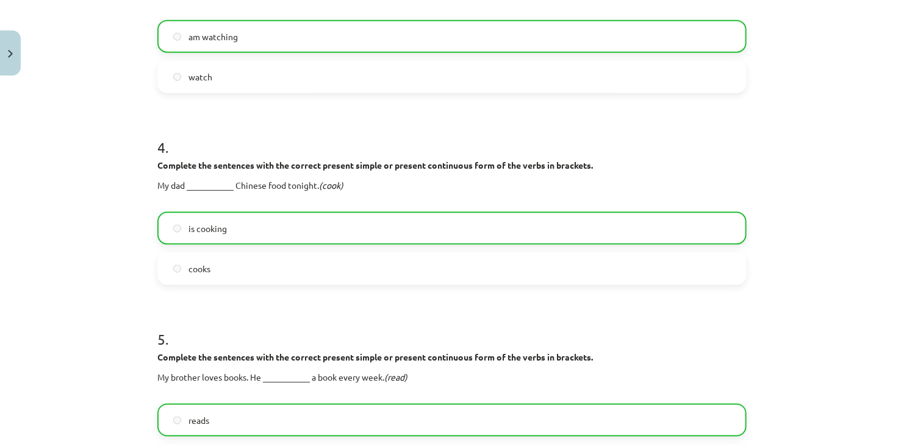
scroll to position [910, 0]
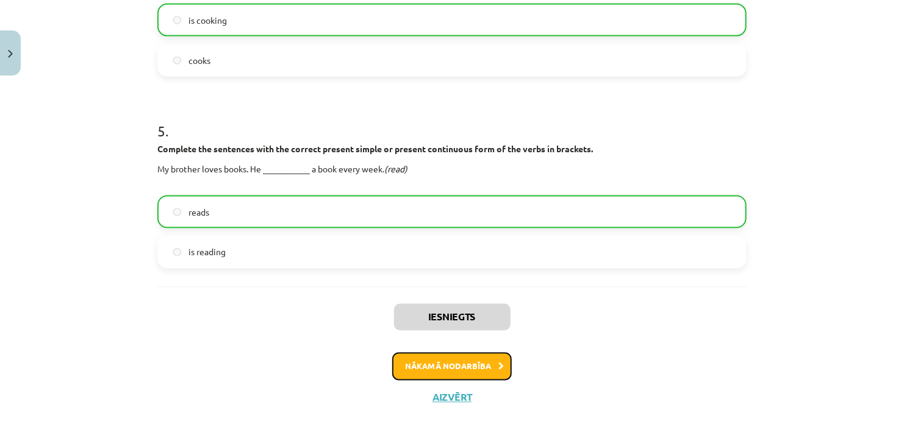
click at [412, 371] on button "Nākamā nodarbība" at bounding box center [451, 367] width 119 height 28
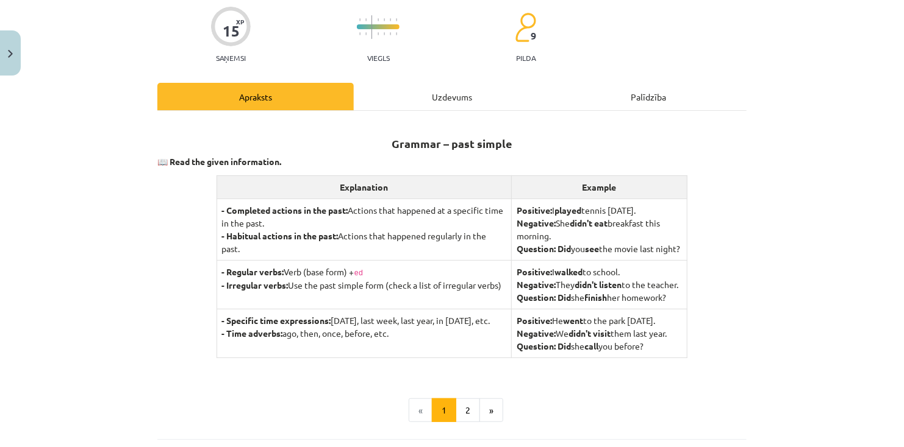
scroll to position [0, 0]
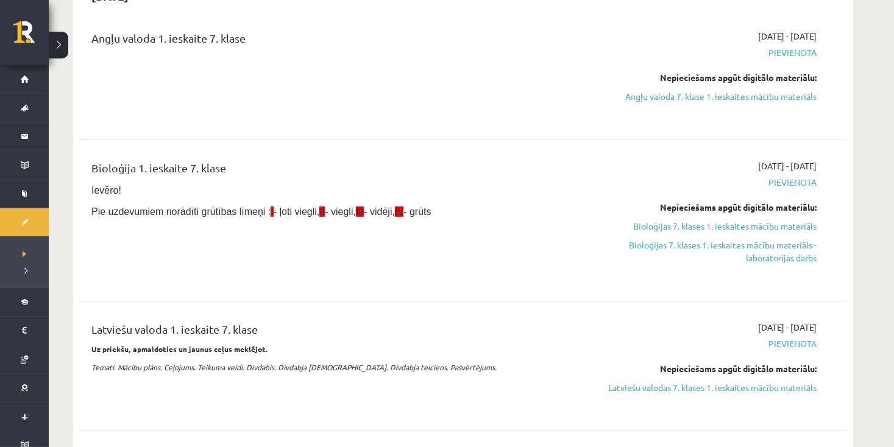
scroll to position [183, 0]
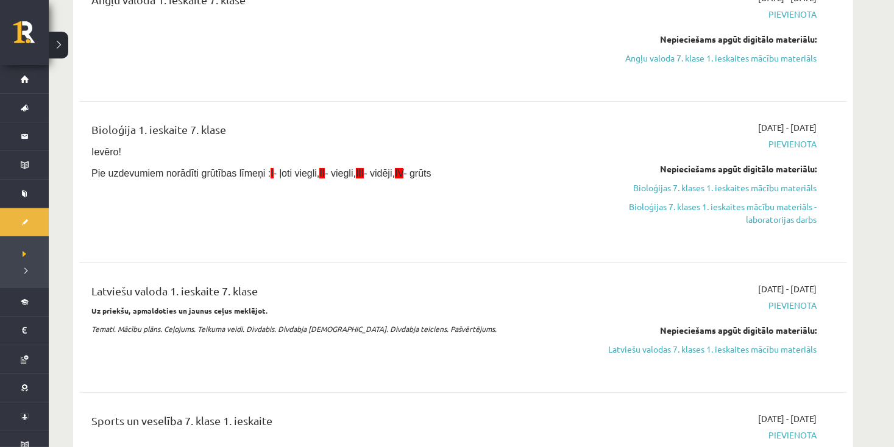
click at [303, 49] on div "Angļu valoda 1. ieskaite 7. klase" at bounding box center [330, 36] width 496 height 90
click at [666, 57] on link "Angļu valoda 7. klase 1. ieskaites mācību materiāls" at bounding box center [702, 58] width 230 height 13
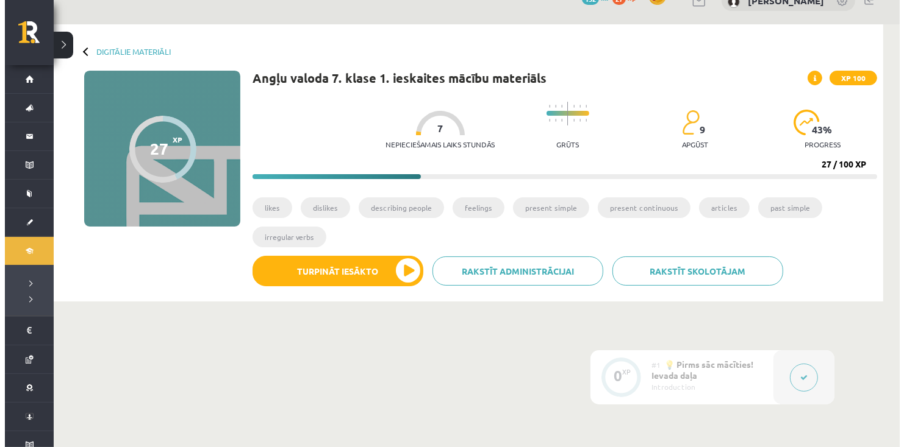
scroll to position [61, 0]
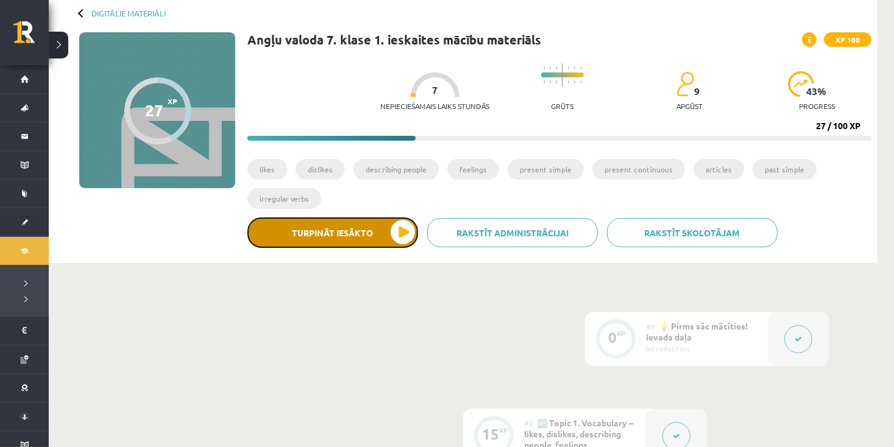
click at [385, 233] on button "Turpināt iesākto" at bounding box center [333, 233] width 171 height 30
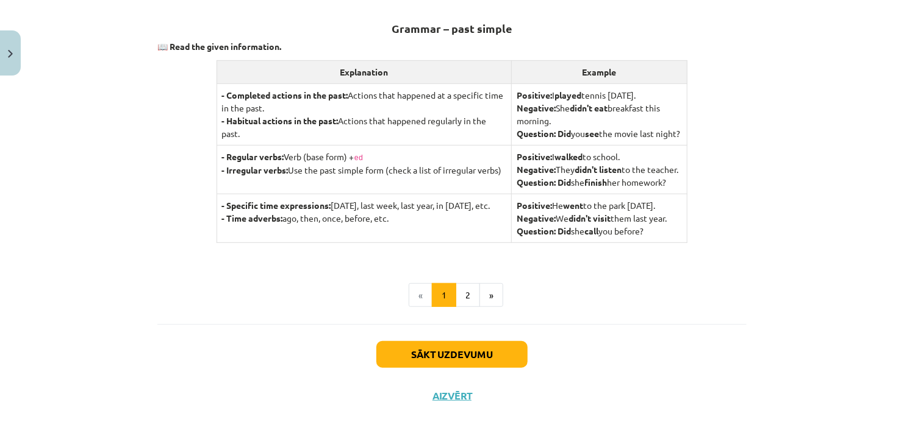
scroll to position [235, 0]
click at [466, 301] on button "2" at bounding box center [467, 295] width 24 height 24
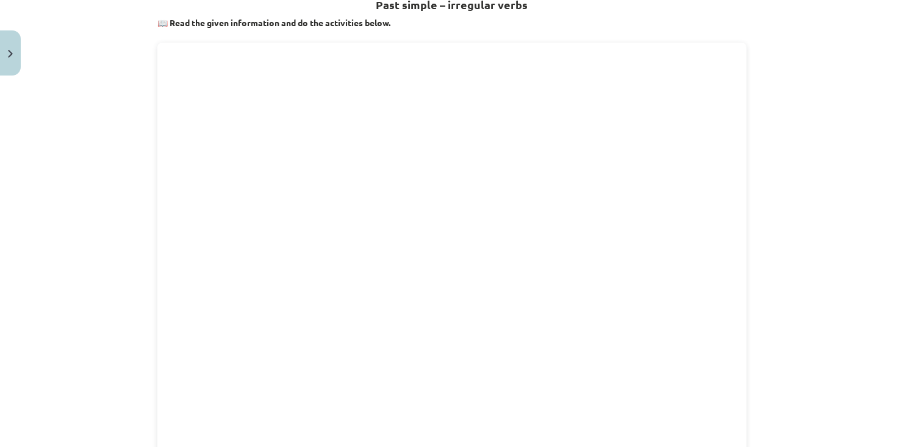
scroll to position [218, 0]
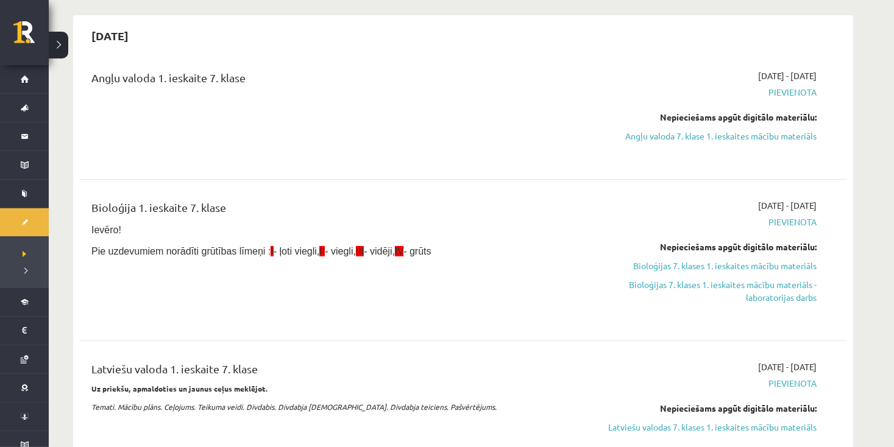
scroll to position [59, 0]
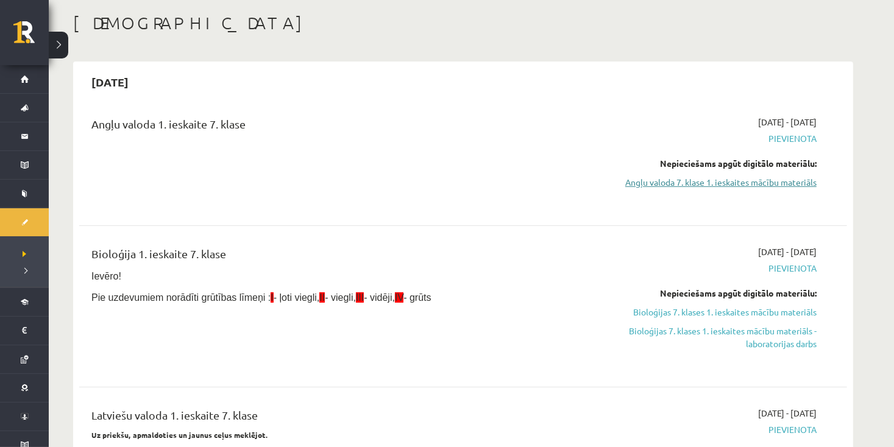
click at [644, 183] on link "Angļu valoda 7. klase 1. ieskaites mācību materiāls" at bounding box center [702, 182] width 230 height 13
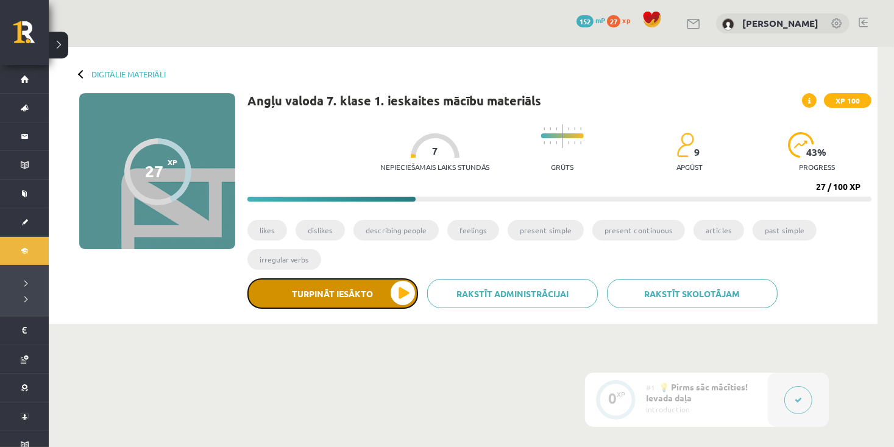
click at [312, 288] on button "Turpināt iesākto" at bounding box center [333, 294] width 171 height 30
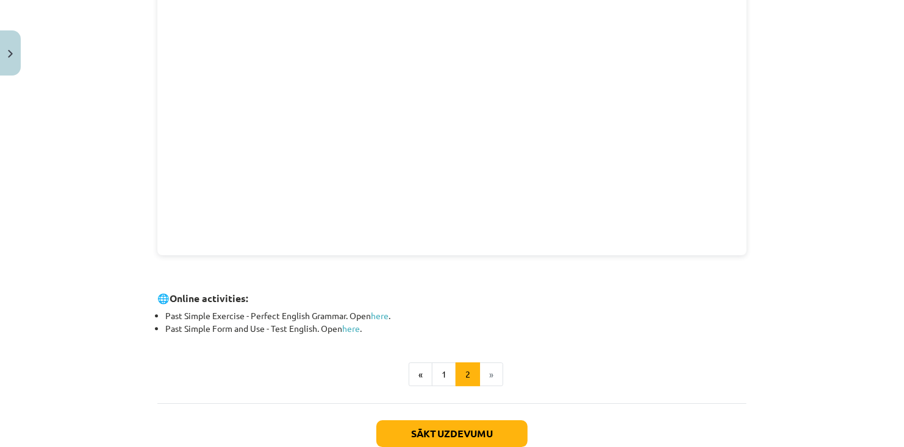
scroll to position [1724, 0]
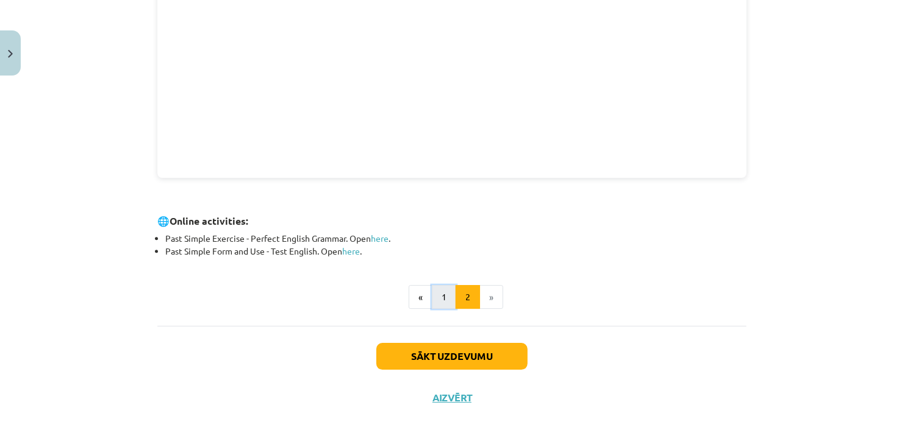
click at [443, 300] on button "1" at bounding box center [444, 297] width 24 height 24
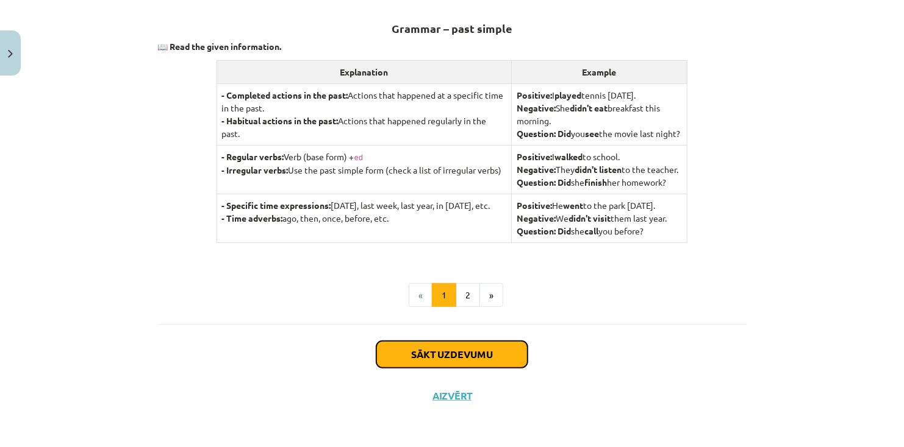
click at [408, 365] on button "Sākt uzdevumu" at bounding box center [451, 354] width 151 height 27
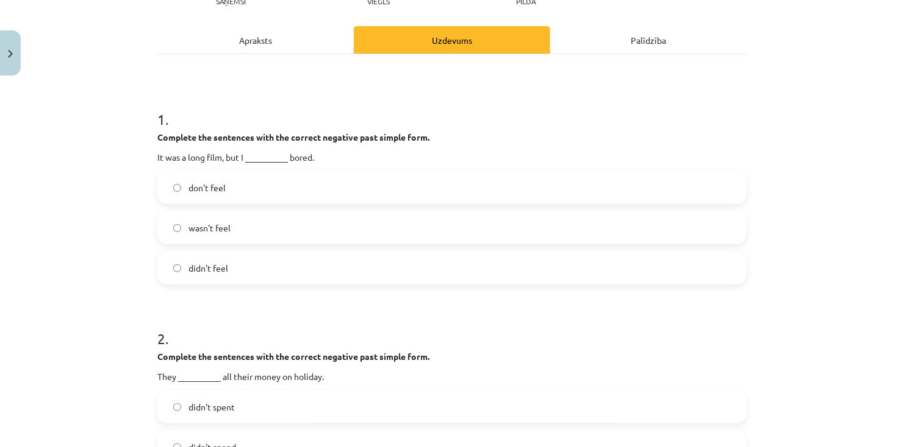
scroll to position [155, 0]
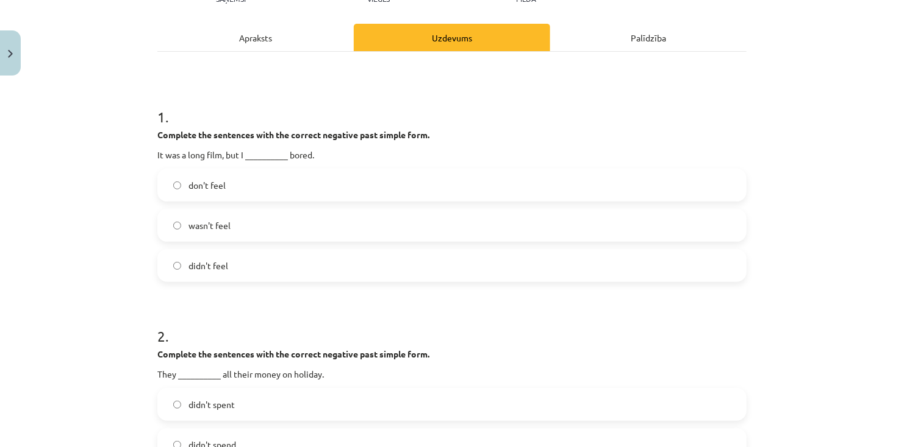
click at [428, 42] on div "Uzdevums" at bounding box center [452, 37] width 196 height 27
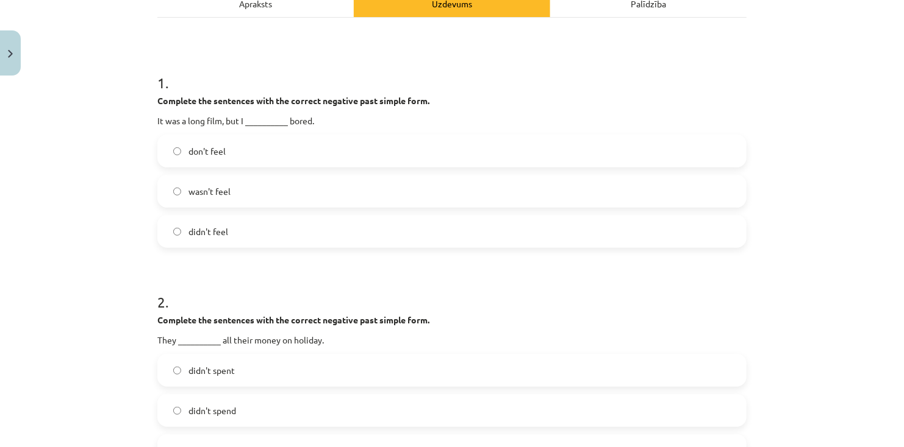
scroll to position [213, 0]
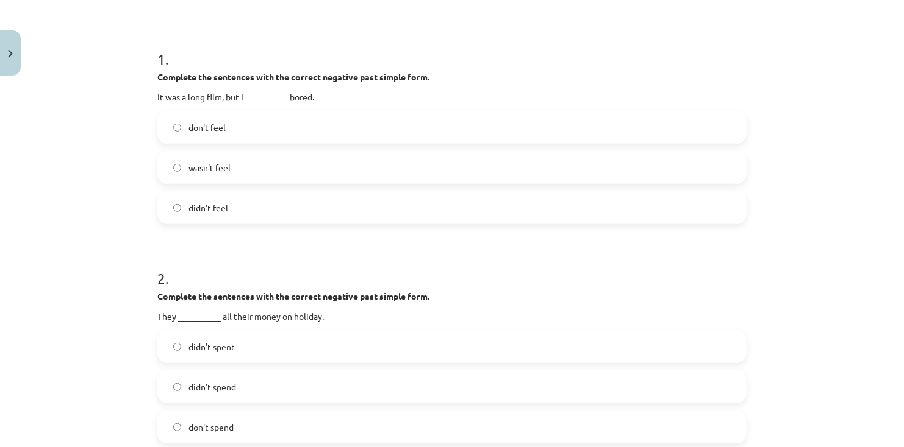
click at [310, 210] on label "didn't feel" at bounding box center [452, 208] width 587 height 30
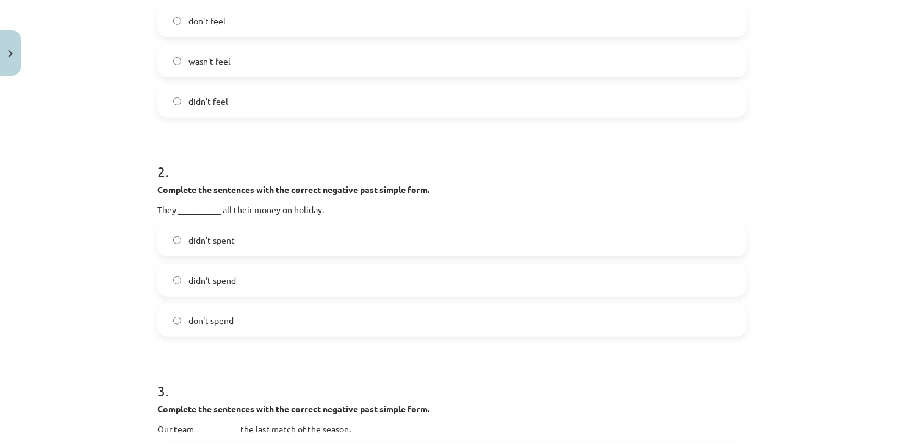
scroll to position [338, 0]
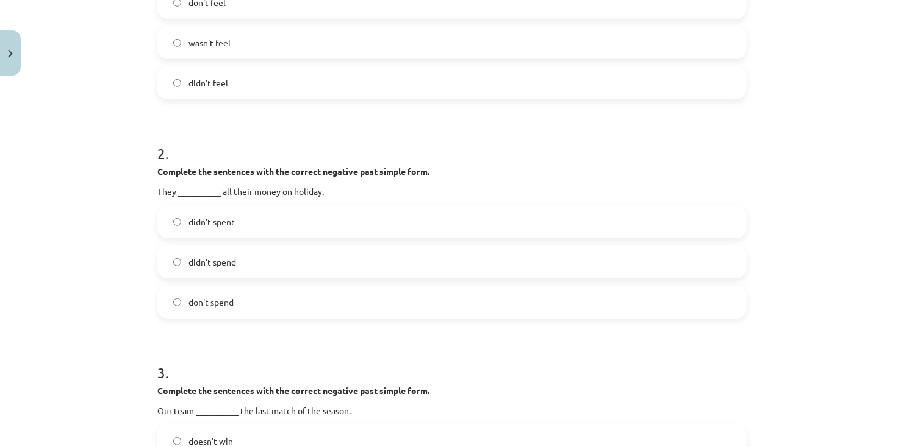
click at [182, 260] on label "didn't spend" at bounding box center [452, 262] width 587 height 30
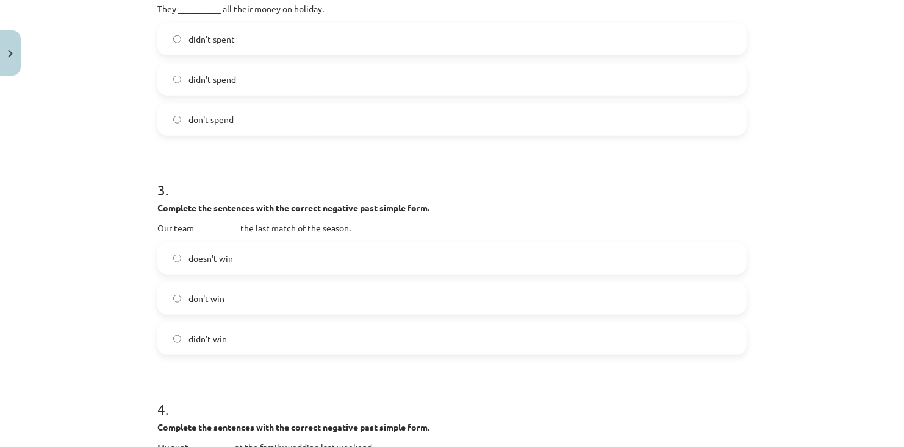
scroll to position [582, 0]
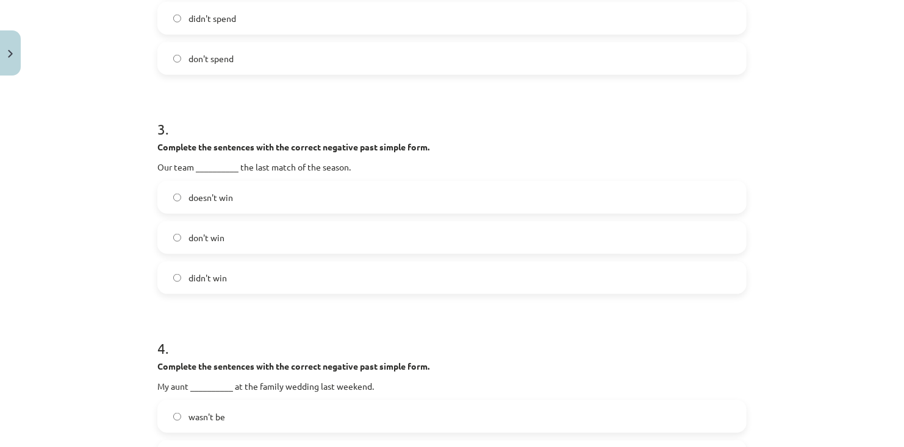
click at [188, 286] on label "didn't win" at bounding box center [452, 278] width 587 height 30
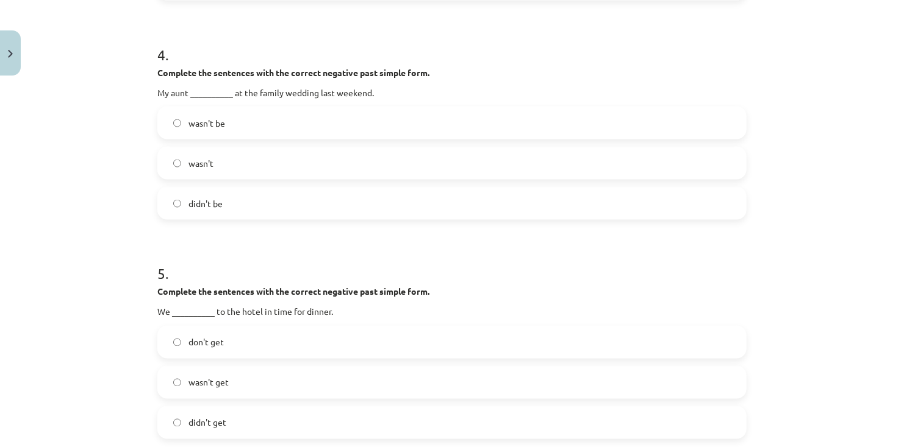
scroll to position [887, 0]
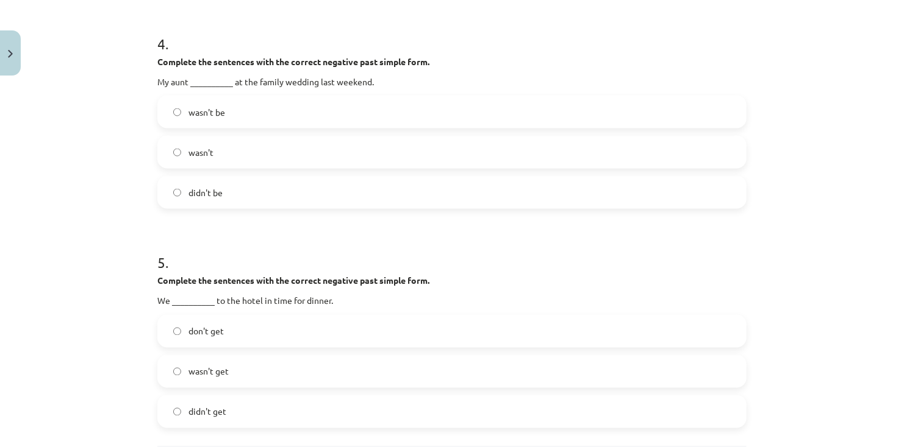
click at [194, 157] on span "wasn't" at bounding box center [200, 152] width 25 height 13
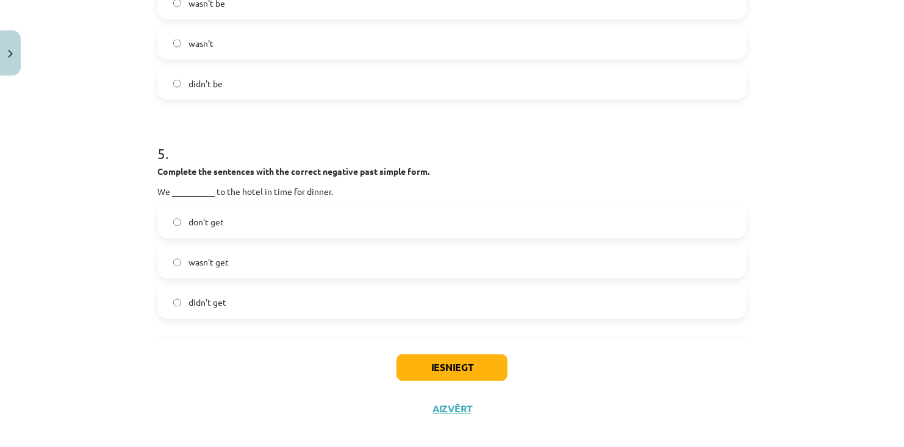
scroll to position [1009, 0]
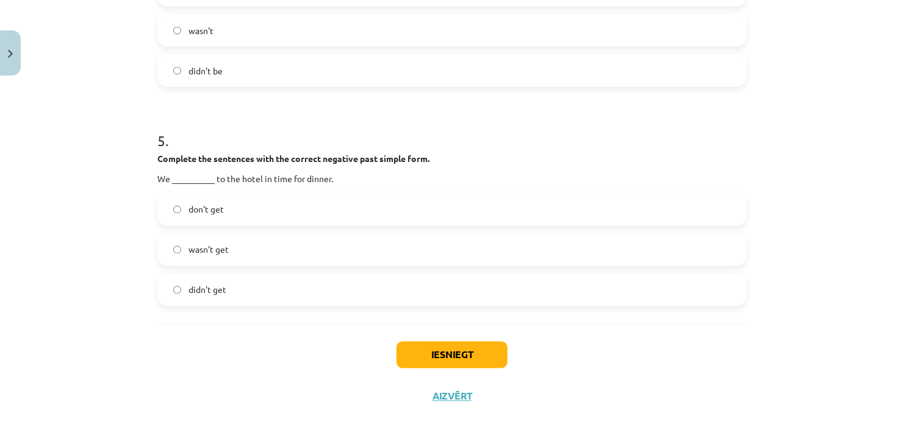
click at [241, 281] on label "didn't get" at bounding box center [452, 290] width 587 height 30
click at [426, 351] on button "Iesniegt" at bounding box center [451, 355] width 111 height 27
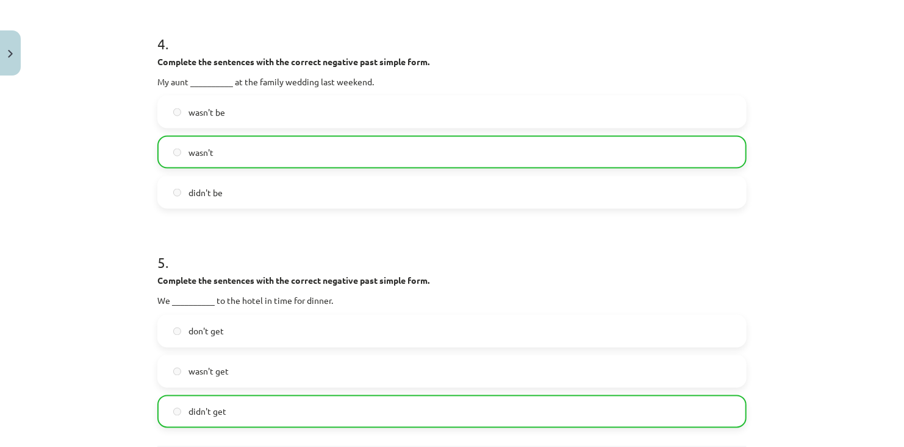
scroll to position [1047, 0]
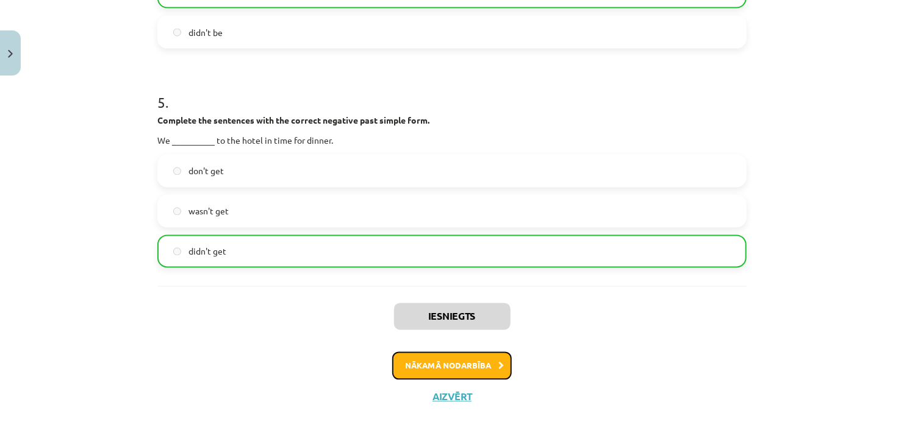
click at [435, 363] on button "Nākamā nodarbība" at bounding box center [451, 366] width 119 height 28
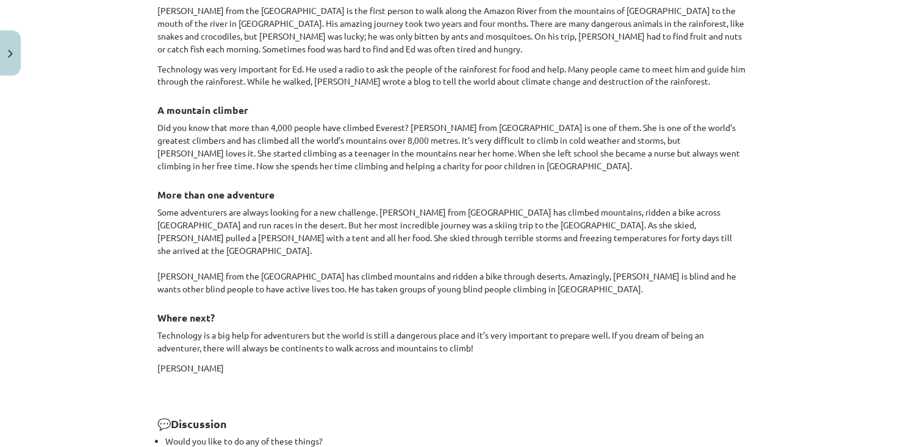
scroll to position [1128, 0]
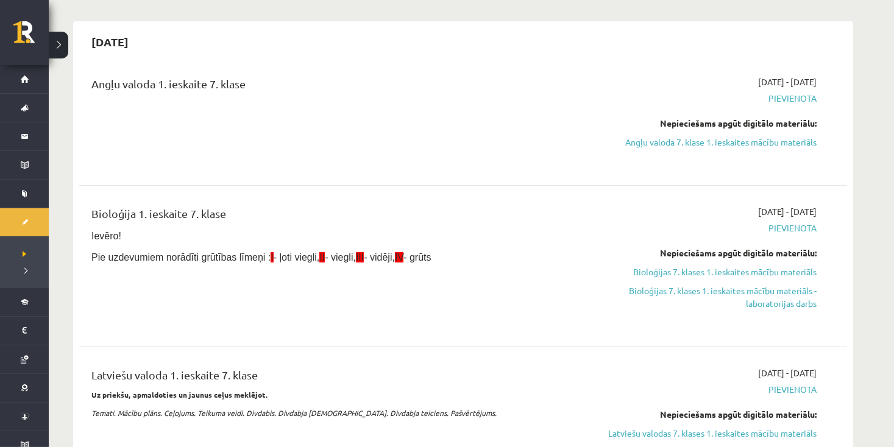
scroll to position [119, 0]
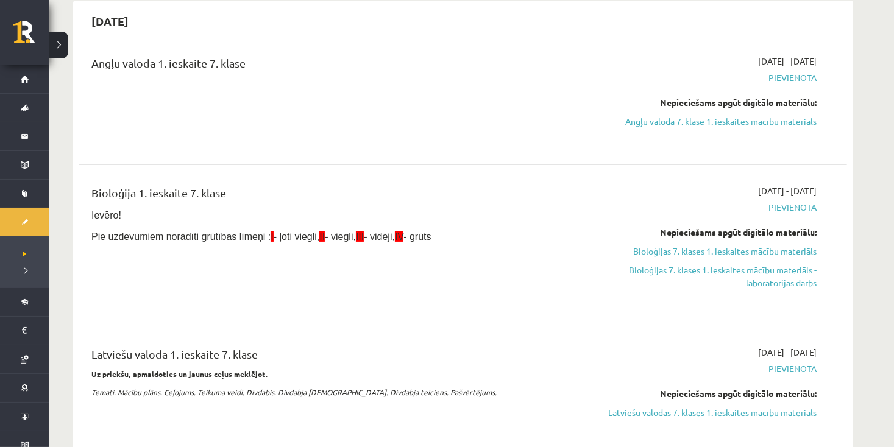
click at [190, 209] on p "Ievēro!" at bounding box center [329, 214] width 477 height 15
click at [694, 251] on link "Bioloģijas 7. klases 1. ieskaites mācību materiāls" at bounding box center [702, 251] width 230 height 13
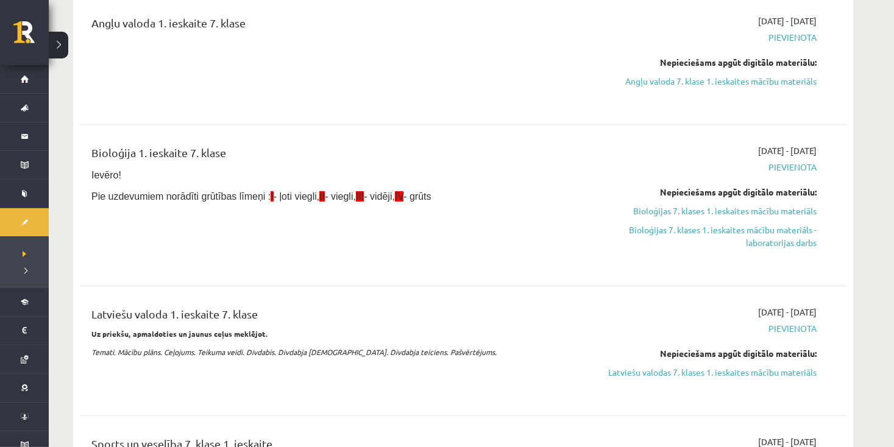
scroll to position [180, 0]
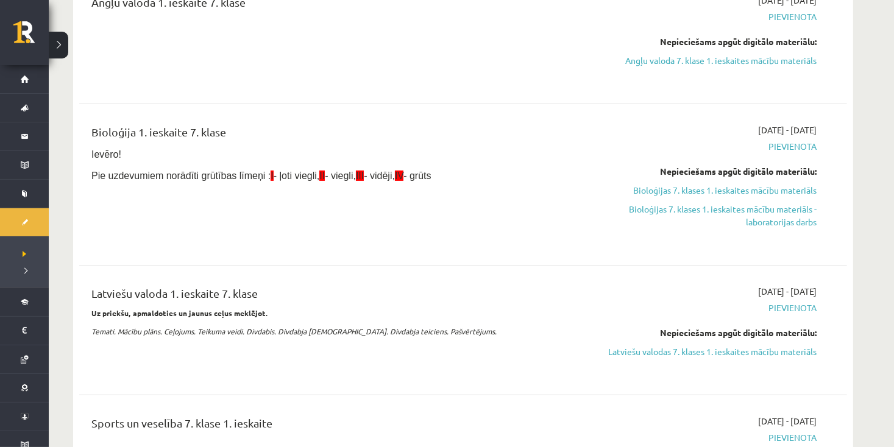
drag, startPoint x: 677, startPoint y: 188, endPoint x: 496, endPoint y: 66, distance: 217.5
click at [676, 188] on link "Bioloģijas 7. klases 1. ieskaites mācību materiāls" at bounding box center [702, 190] width 230 height 13
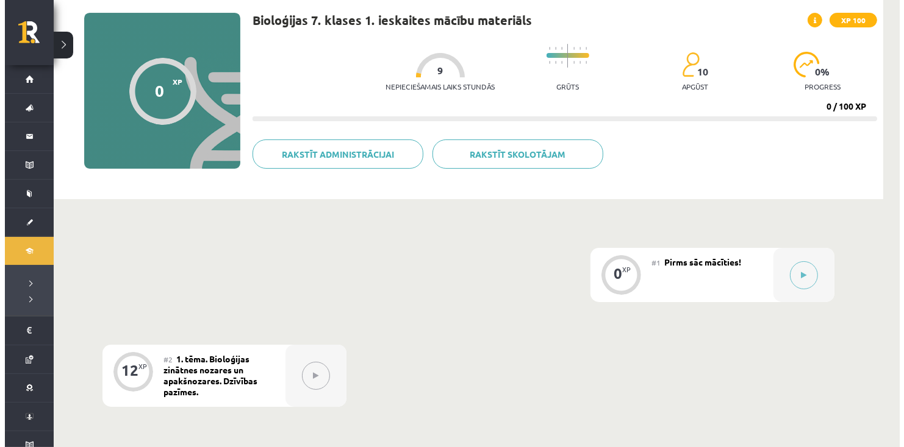
scroll to position [61, 0]
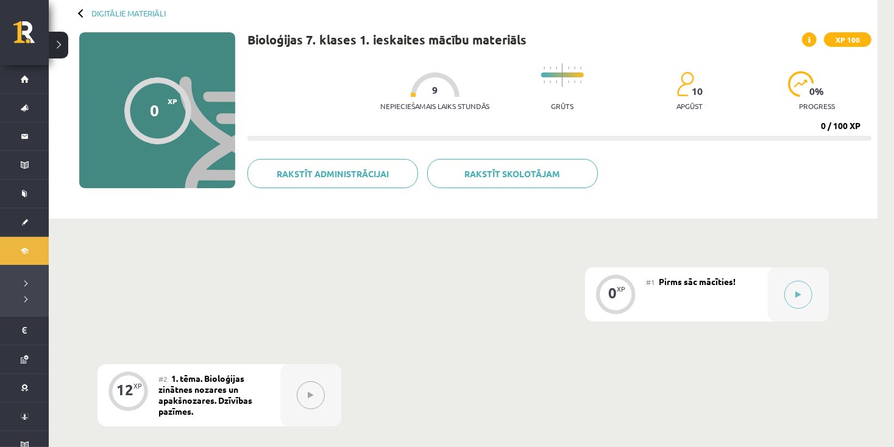
drag, startPoint x: 661, startPoint y: 240, endPoint x: 661, endPoint y: 257, distance: 17.7
drag, startPoint x: 665, startPoint y: 273, endPoint x: 483, endPoint y: 264, distance: 181.9
click at [665, 282] on div "#1 Pirms sāc mācīties!" at bounding box center [707, 295] width 122 height 54
click at [812, 294] on div at bounding box center [798, 295] width 61 height 54
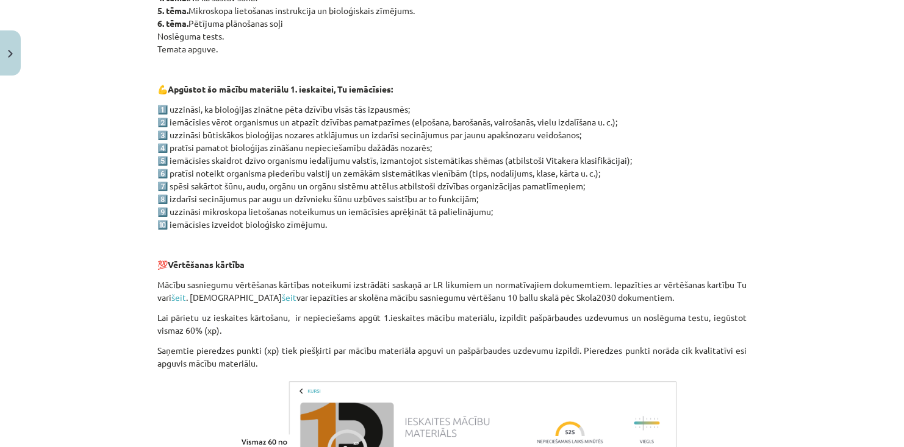
scroll to position [885, 0]
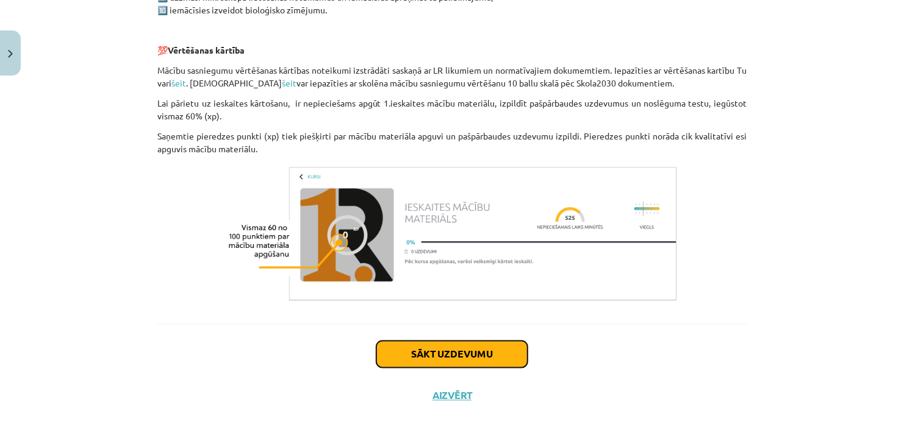
click at [480, 358] on button "Sākt uzdevumu" at bounding box center [451, 354] width 151 height 27
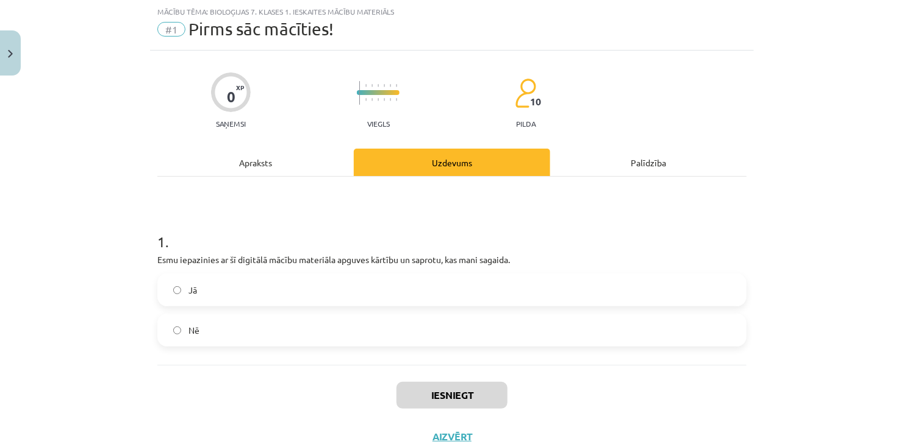
scroll to position [71, 0]
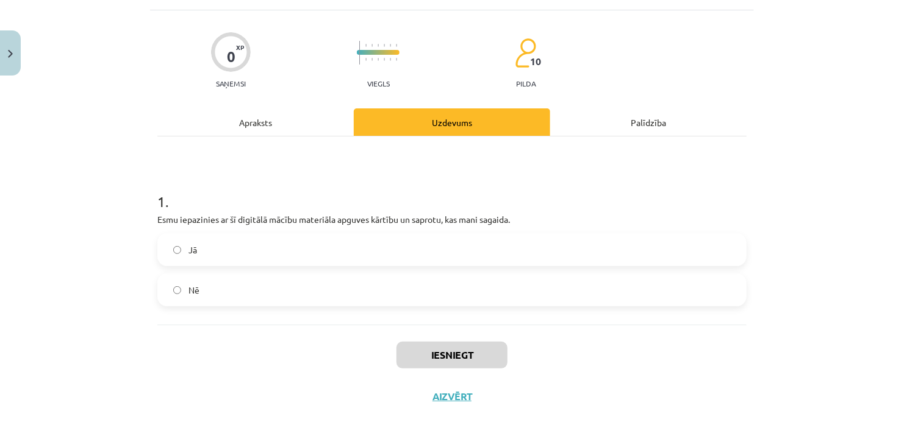
click at [212, 247] on label "Jā" at bounding box center [452, 250] width 587 height 30
click at [452, 351] on button "Iesniegt" at bounding box center [451, 355] width 111 height 27
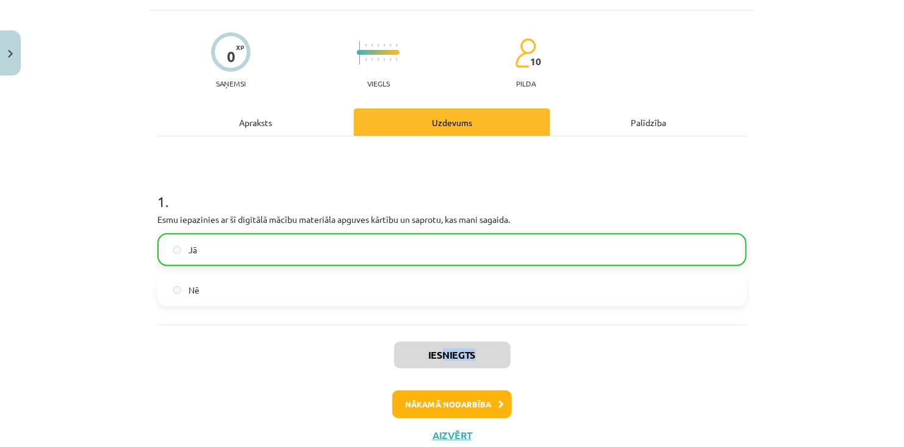
click at [437, 358] on div "Iesniegts Nākamā nodarbība Aizvērt" at bounding box center [451, 387] width 589 height 124
click at [417, 127] on div "Uzdevums" at bounding box center [452, 122] width 196 height 27
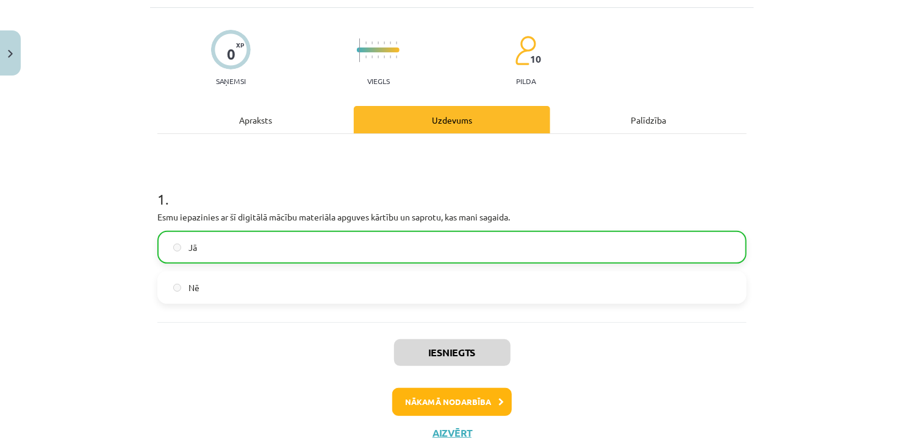
scroll to position [109, 0]
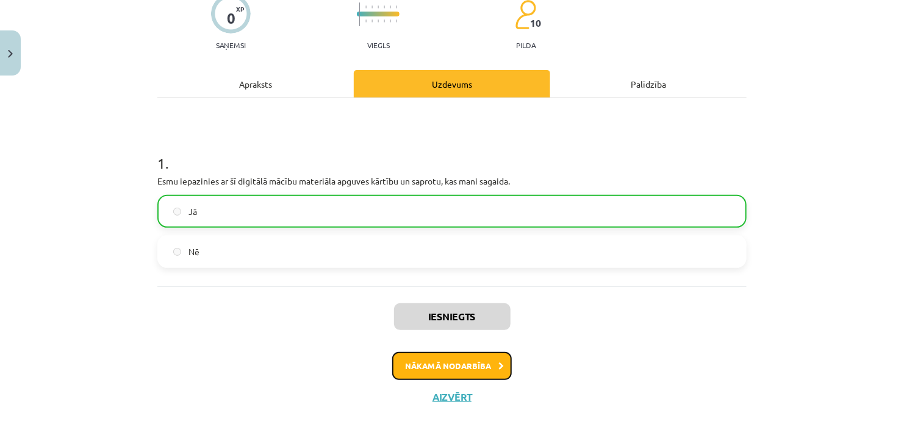
click at [425, 363] on button "Nākamā nodarbība" at bounding box center [451, 366] width 119 height 28
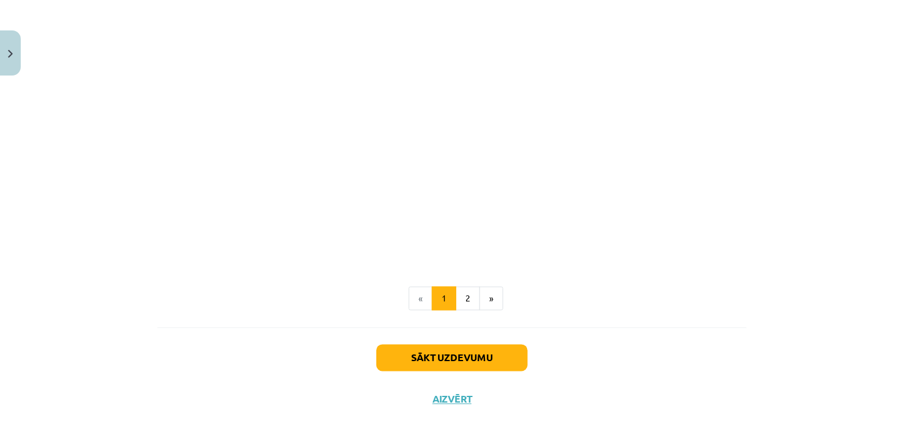
scroll to position [910, 0]
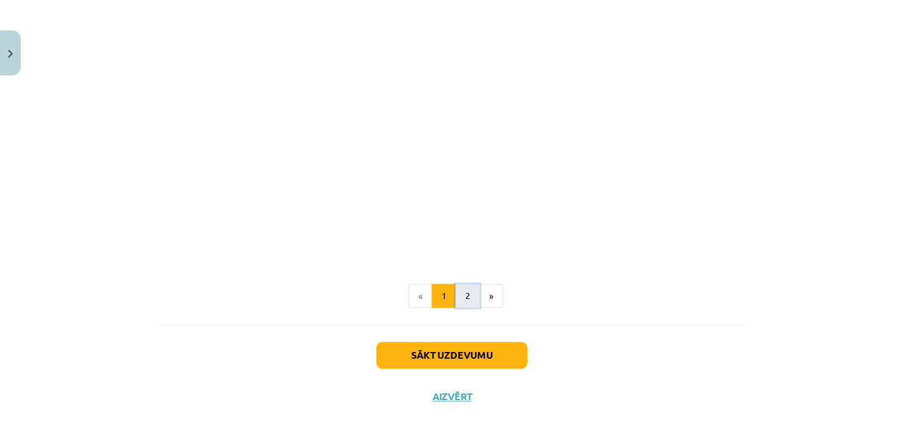
click at [463, 304] on button "2" at bounding box center [467, 297] width 24 height 24
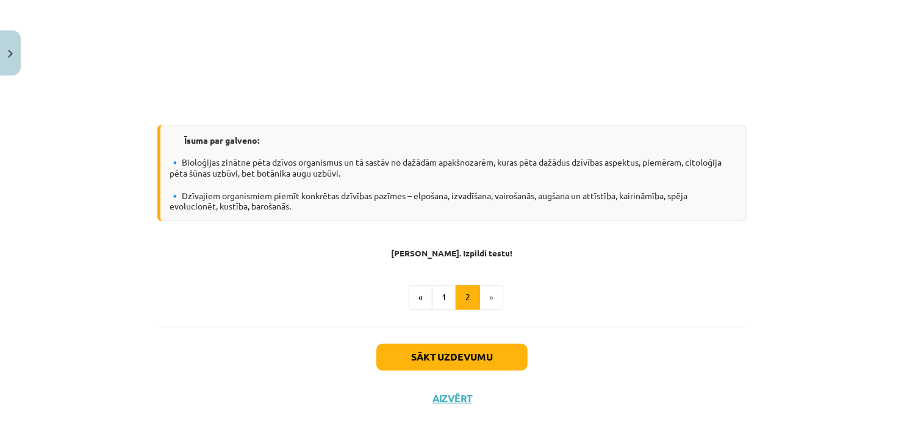
scroll to position [927, 0]
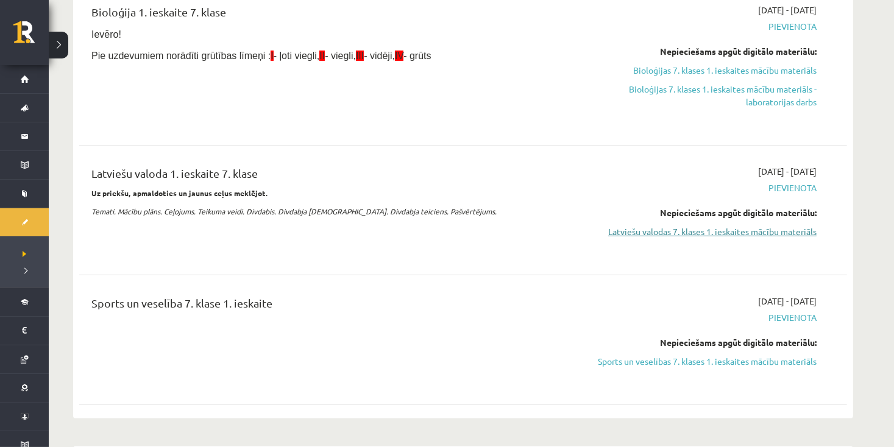
scroll to position [362, 0]
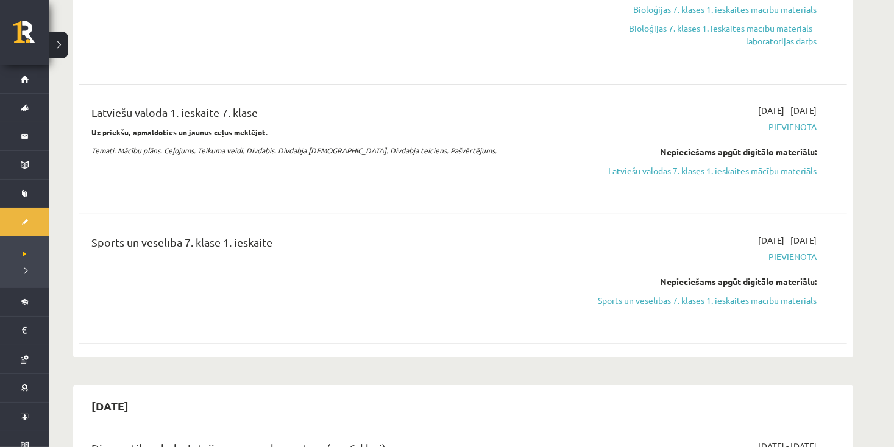
drag, startPoint x: 672, startPoint y: 171, endPoint x: 497, endPoint y: 62, distance: 206.2
click at [672, 171] on link "Latviešu valodas 7. klases 1. ieskaites mācību materiāls" at bounding box center [702, 171] width 230 height 13
click at [661, 169] on link "Latviešu valodas 7. klases 1. ieskaites mācību materiāls" at bounding box center [702, 171] width 230 height 13
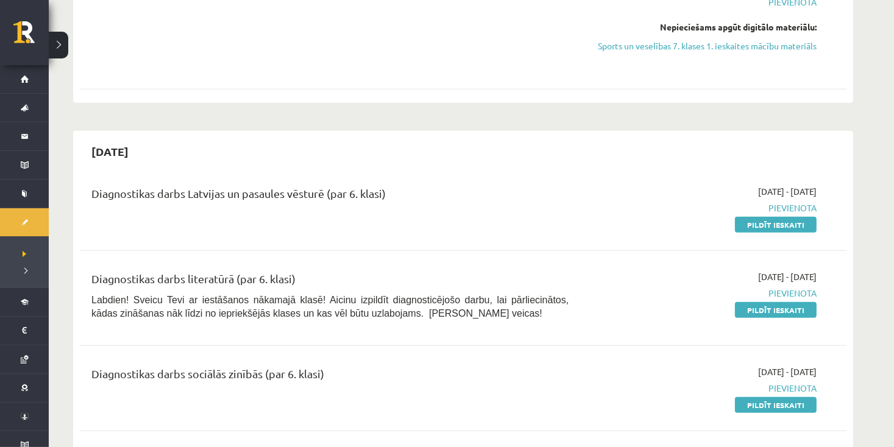
scroll to position [727, 0]
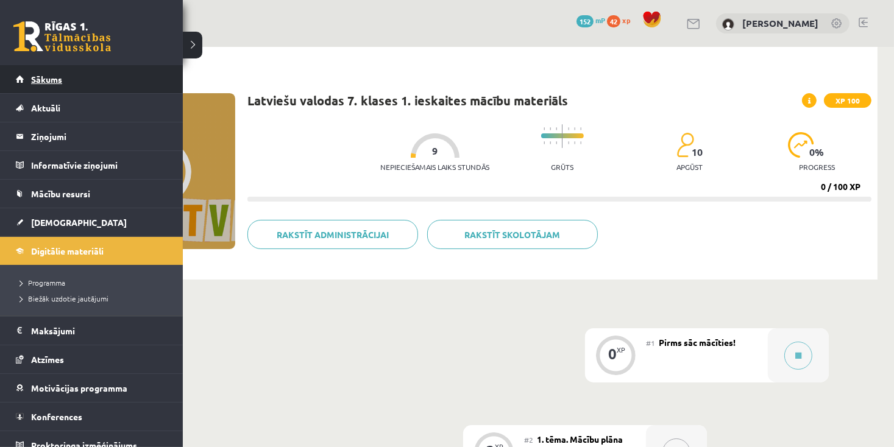
click at [38, 86] on link "Sākums" at bounding box center [92, 79] width 152 height 28
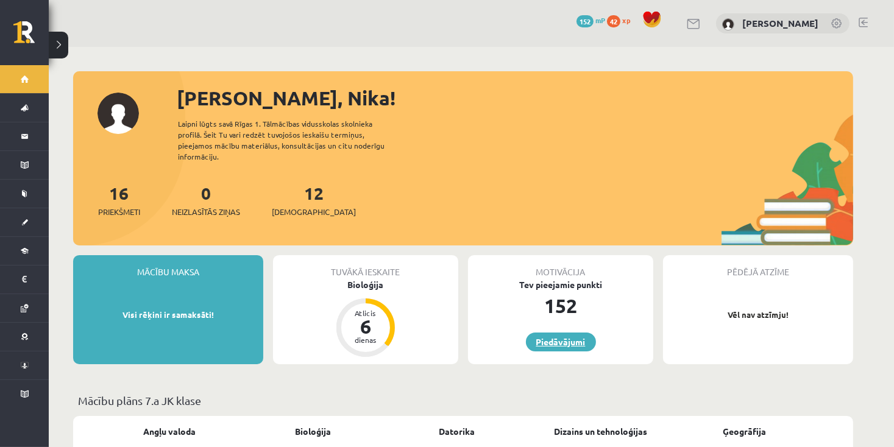
click at [554, 333] on link "Piedāvājumi" at bounding box center [561, 342] width 70 height 19
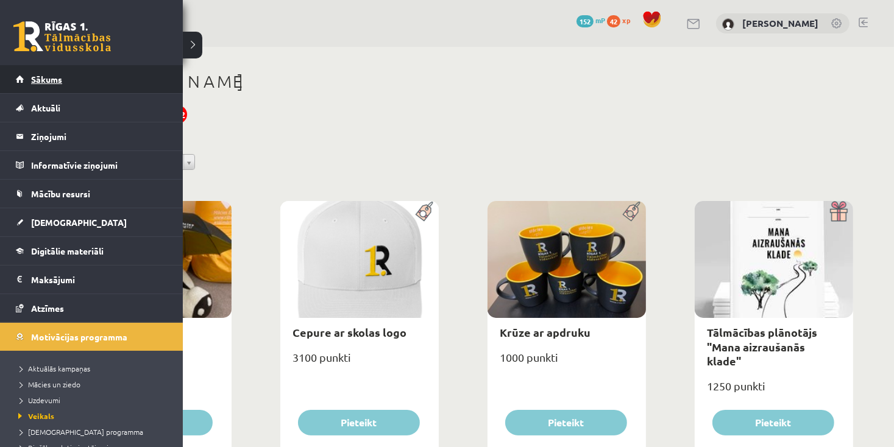
click at [23, 79] on link "Sākums" at bounding box center [92, 79] width 152 height 28
